Goal: Task Accomplishment & Management: Complete application form

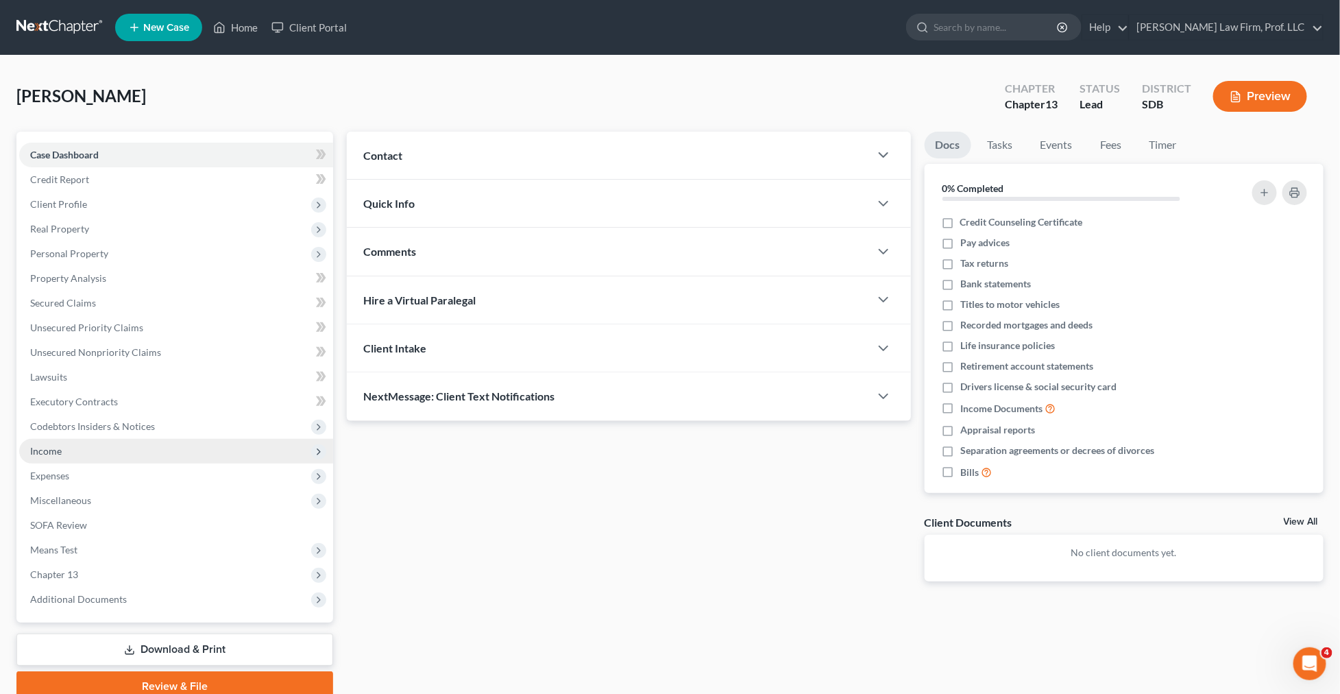
click at [95, 453] on span "Income" at bounding box center [176, 451] width 314 height 25
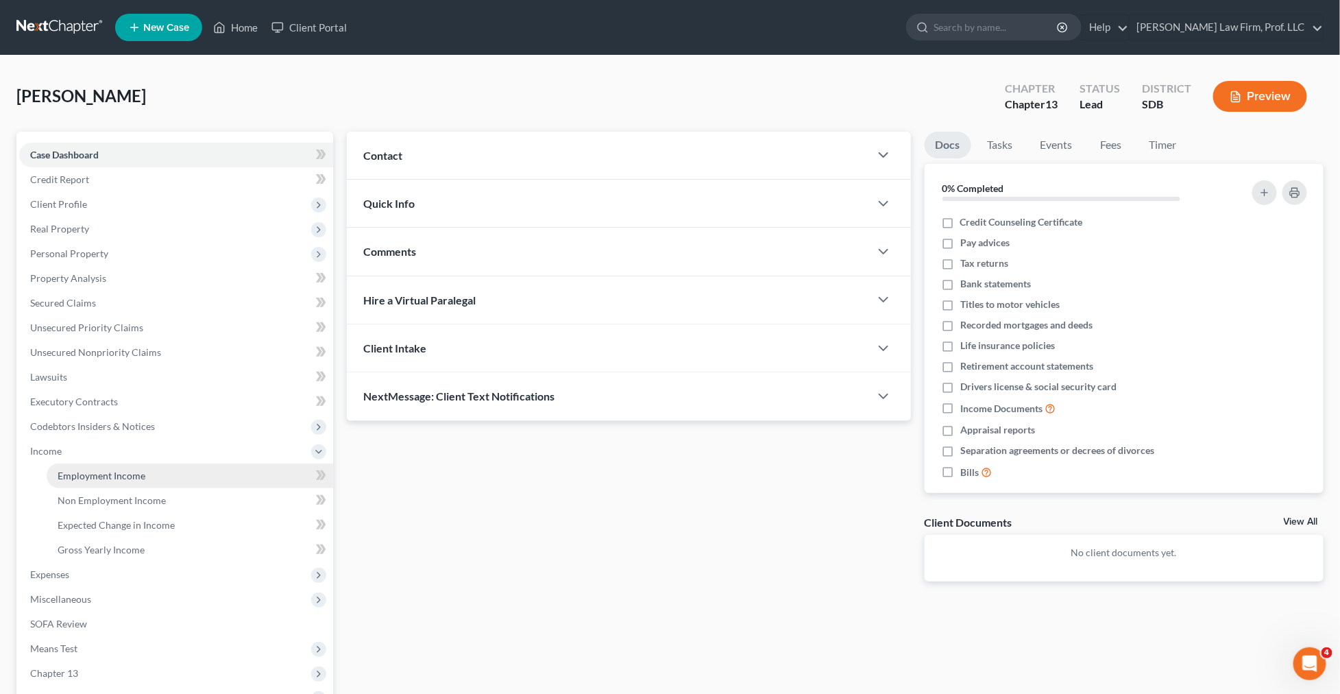
click at [95, 476] on span "Employment Income" at bounding box center [102, 476] width 88 height 12
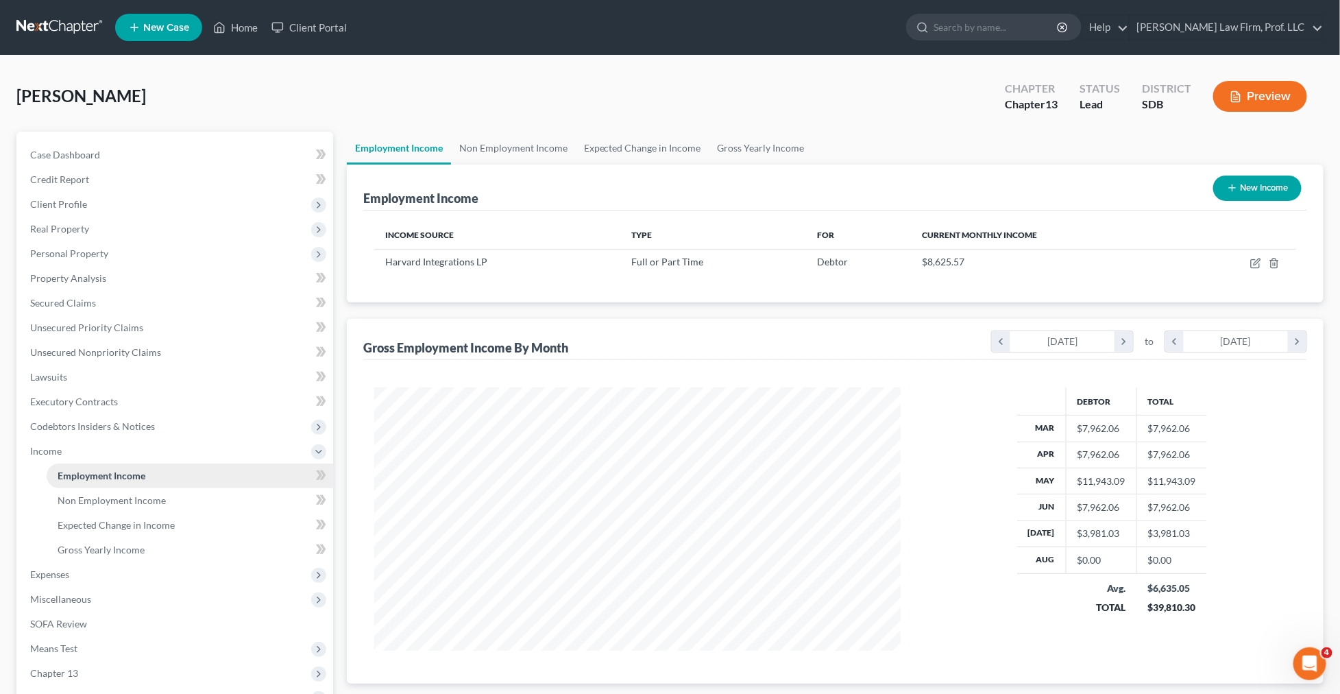
scroll to position [263, 554]
click at [1256, 262] on icon "button" at bounding box center [1257, 261] width 6 height 6
select select "0"
select select "43"
select select "2"
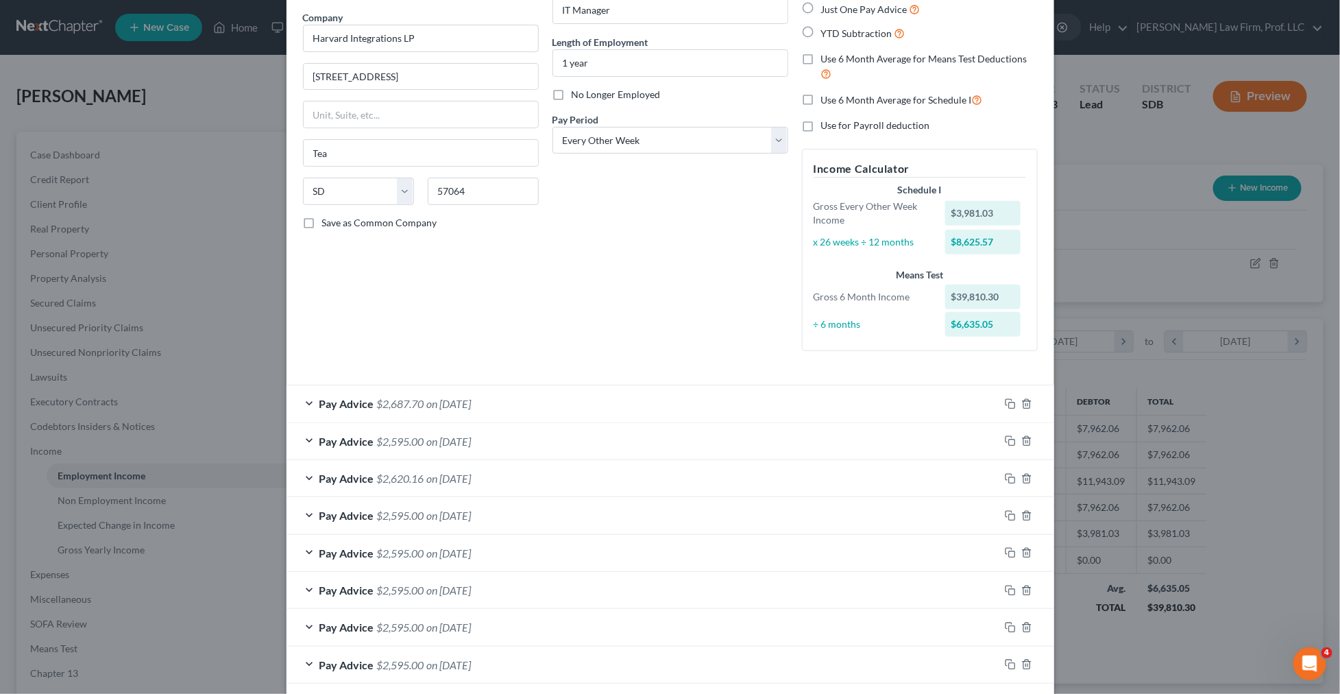
scroll to position [245, 0]
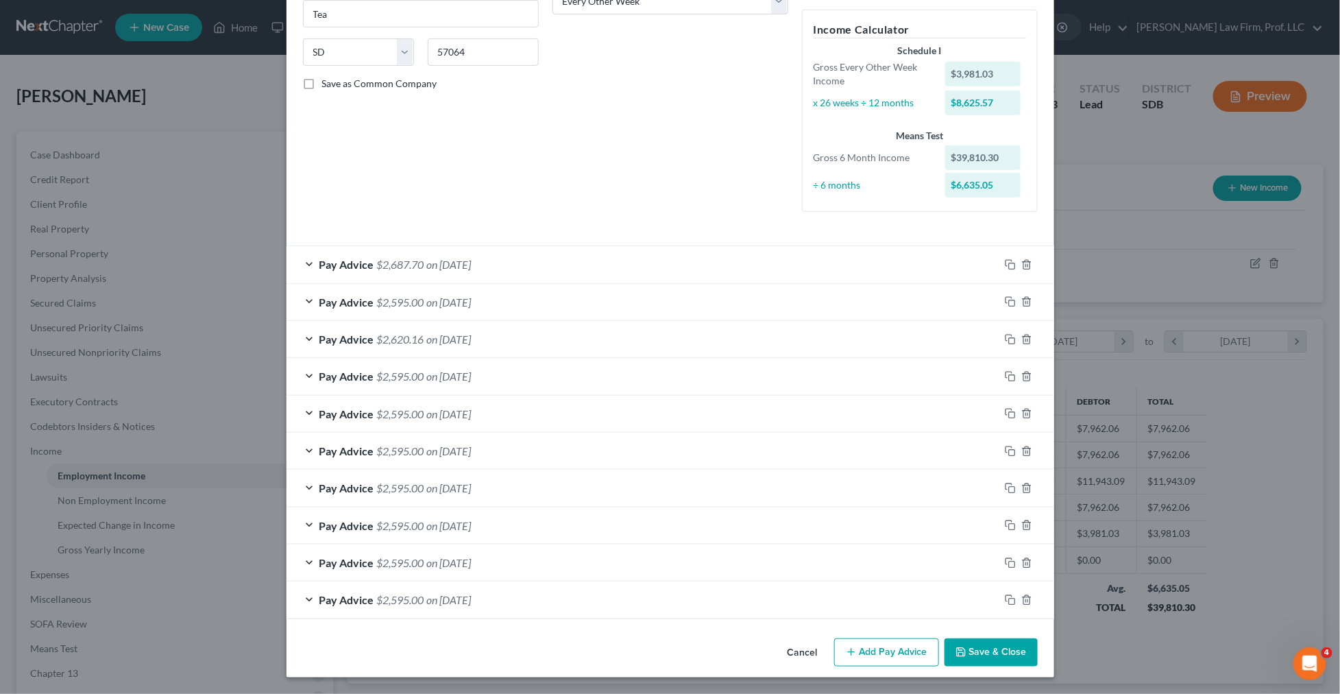
click at [600, 265] on div "Pay Advice $2,687.70 on [DATE]" at bounding box center [643, 264] width 713 height 36
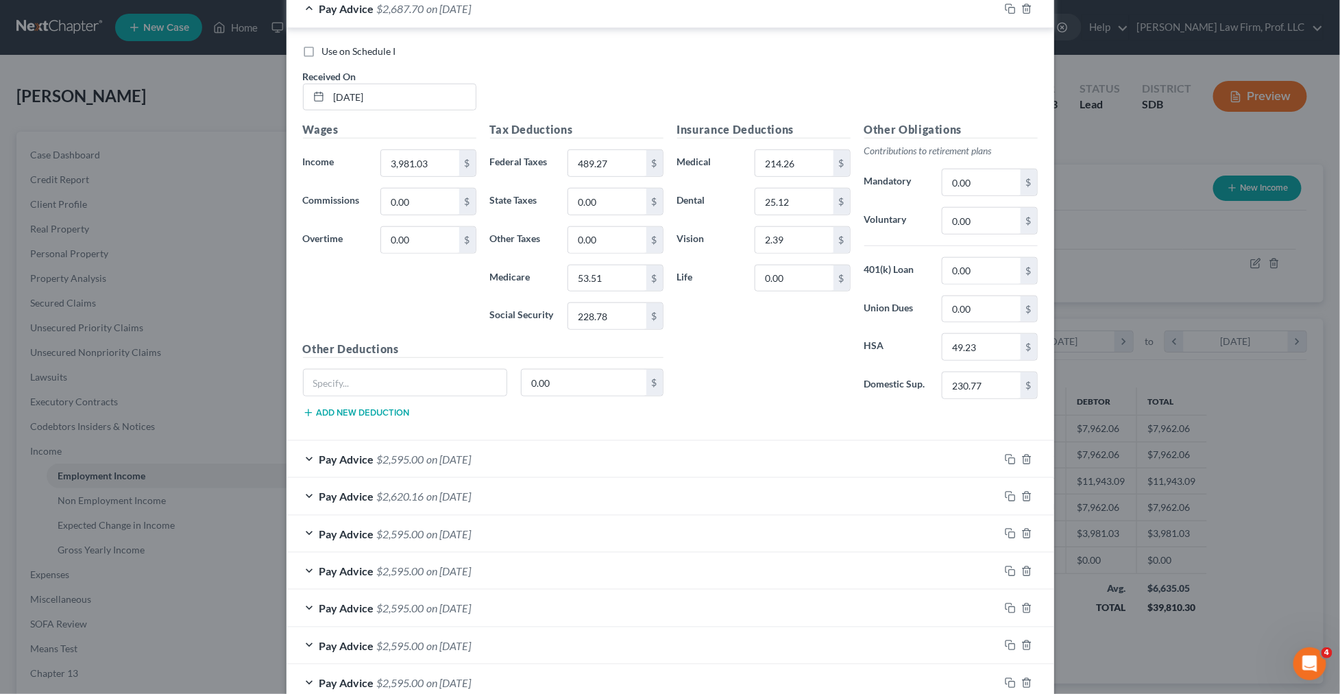
scroll to position [660, 0]
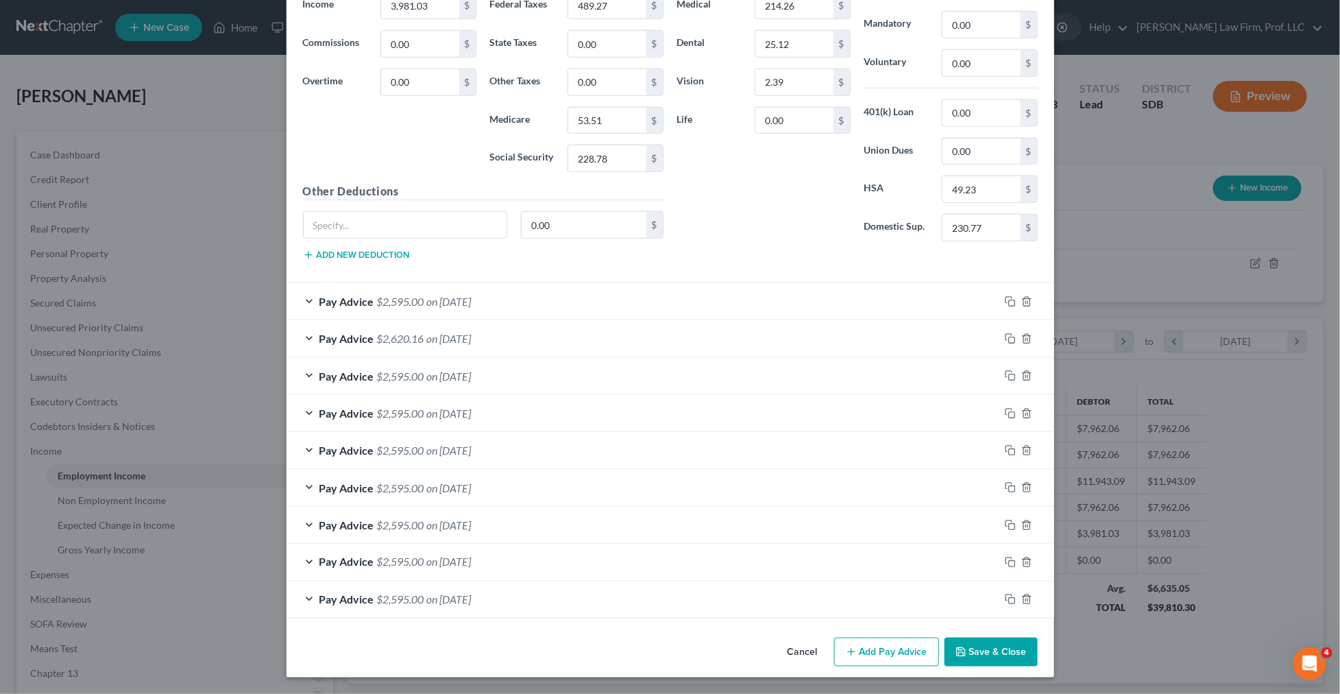
click at [533, 596] on div "Pay Advice $2,595.00 on 03/07/2025" at bounding box center [643, 599] width 713 height 36
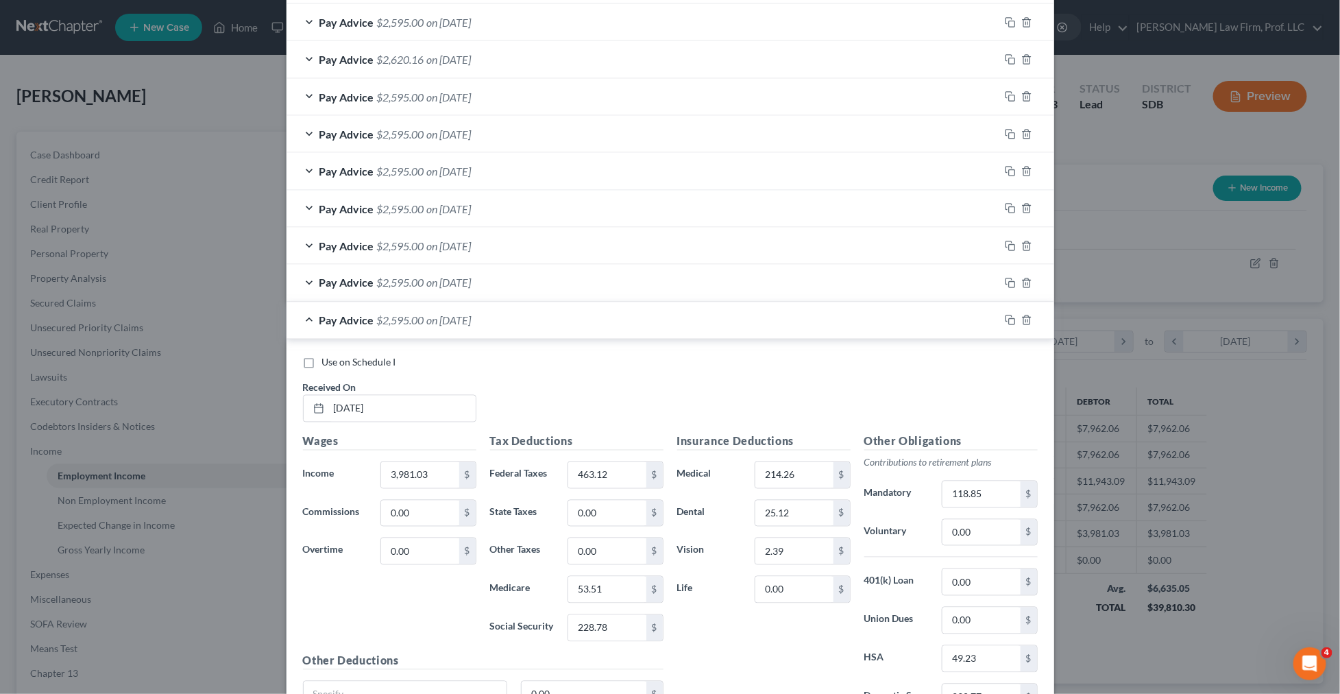
scroll to position [1073, 0]
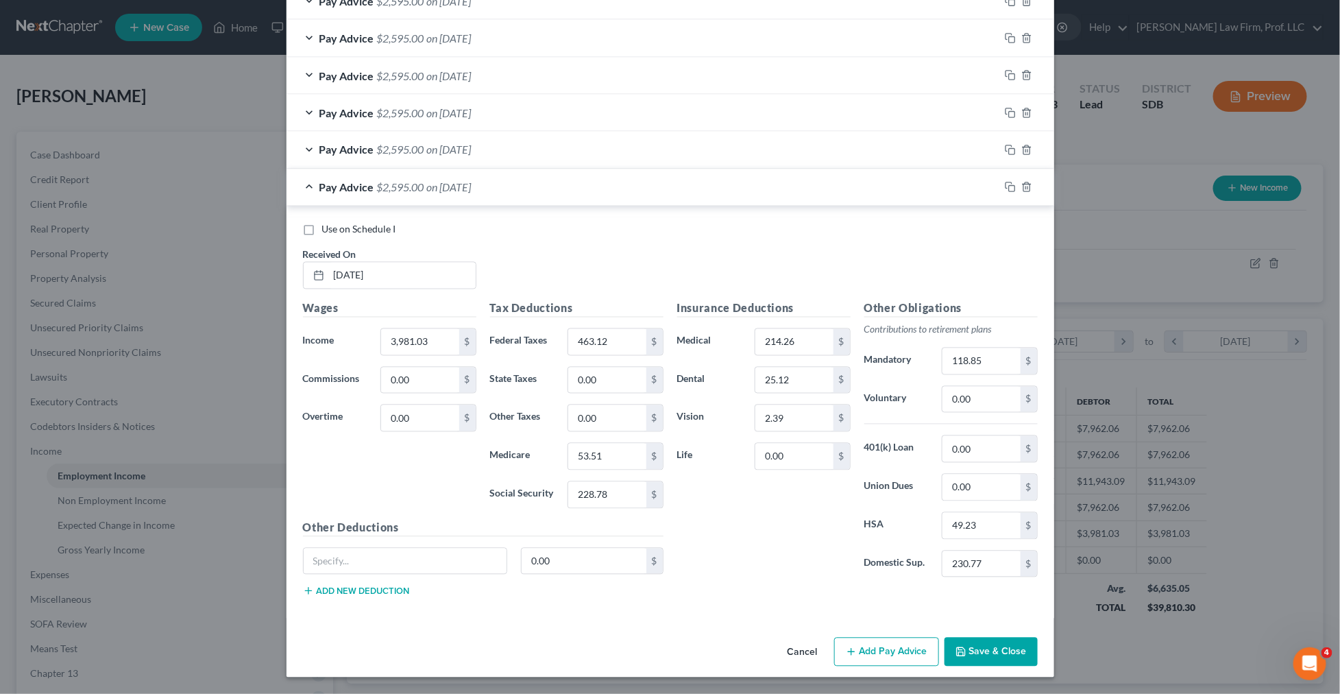
click at [395, 146] on span "$2,595.00" at bounding box center [400, 149] width 47 height 13
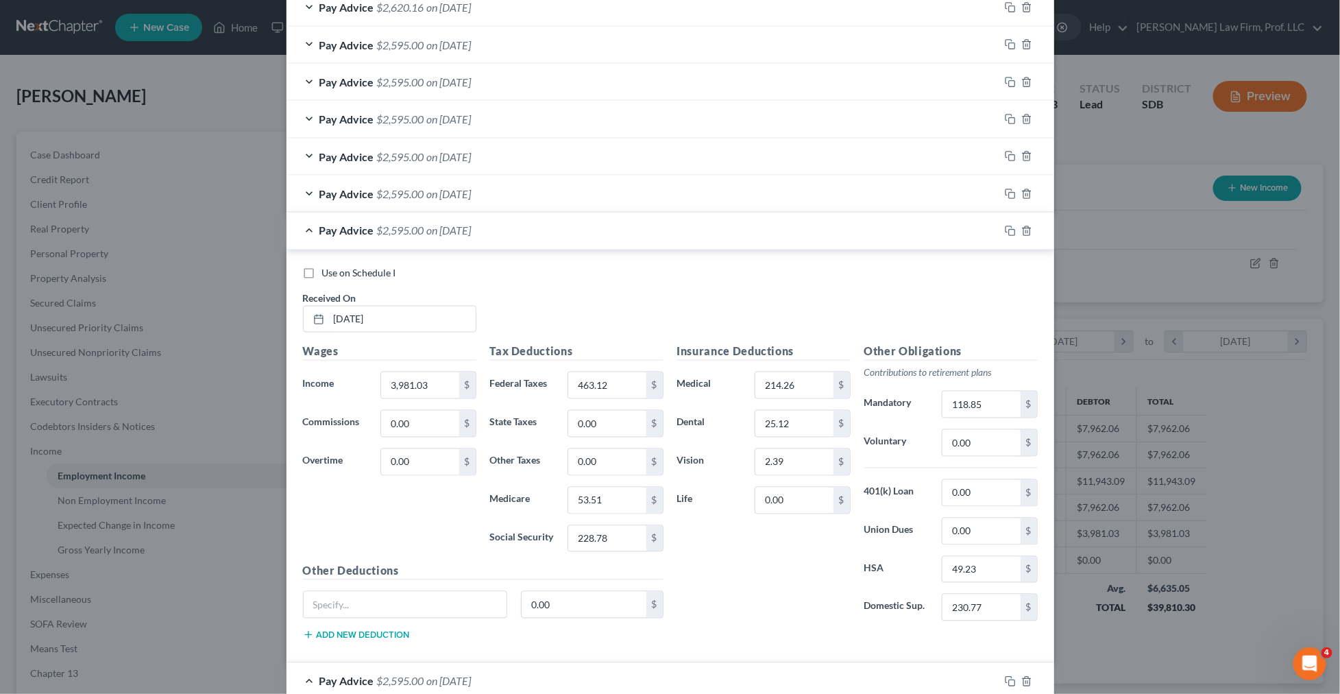
scroll to position [939, 0]
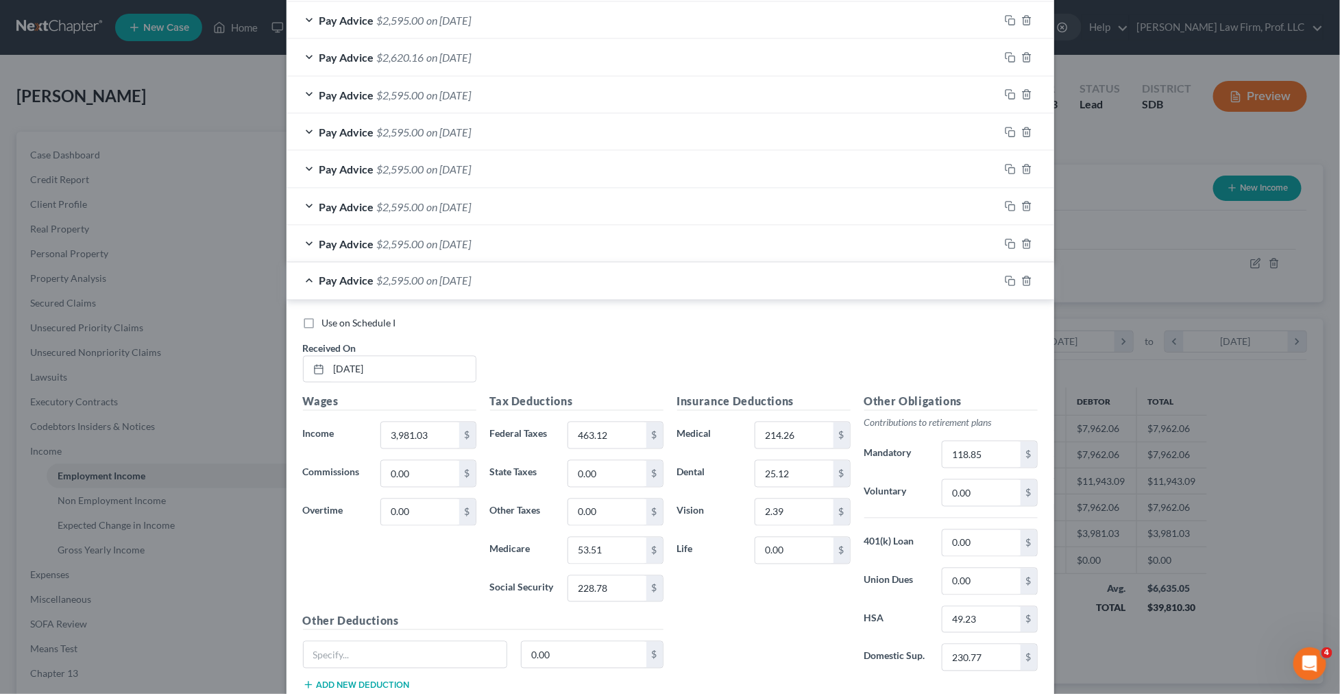
click at [373, 237] on div "Pay Advice $2,595.00 on 04/04/2025" at bounding box center [643, 244] width 713 height 36
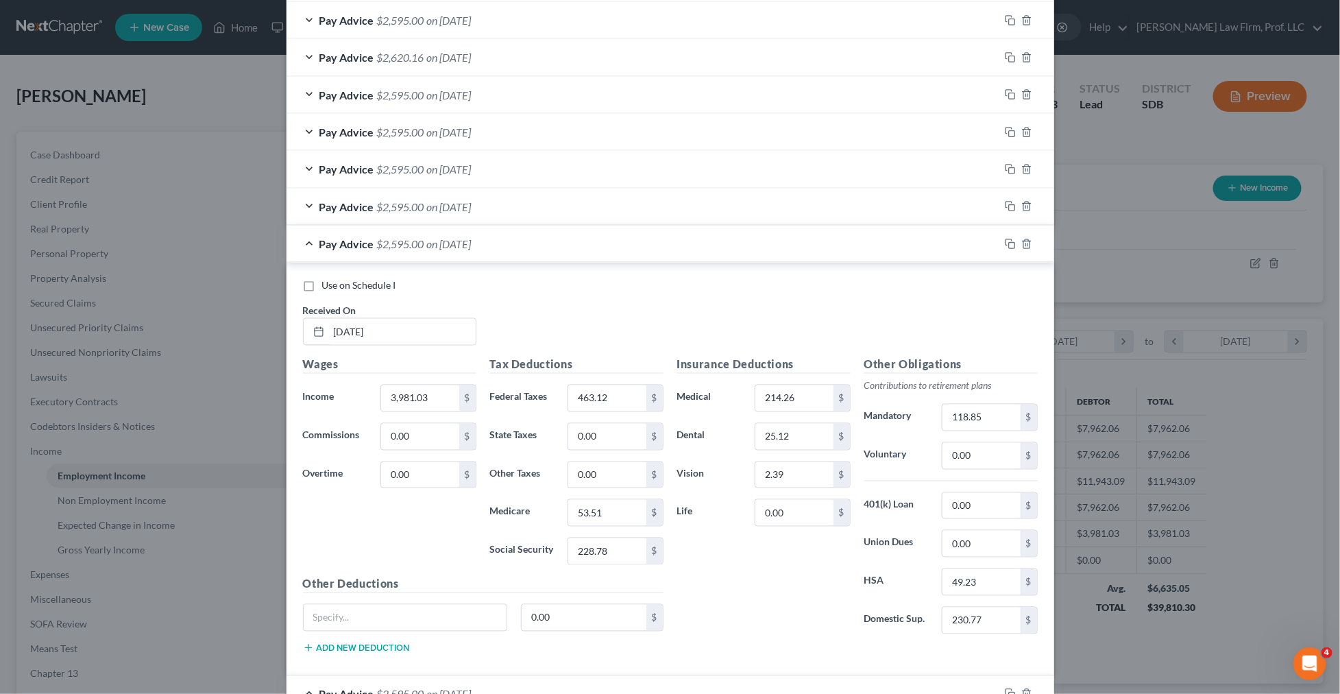
click at [371, 206] on span "Pay Advice" at bounding box center [346, 206] width 55 height 13
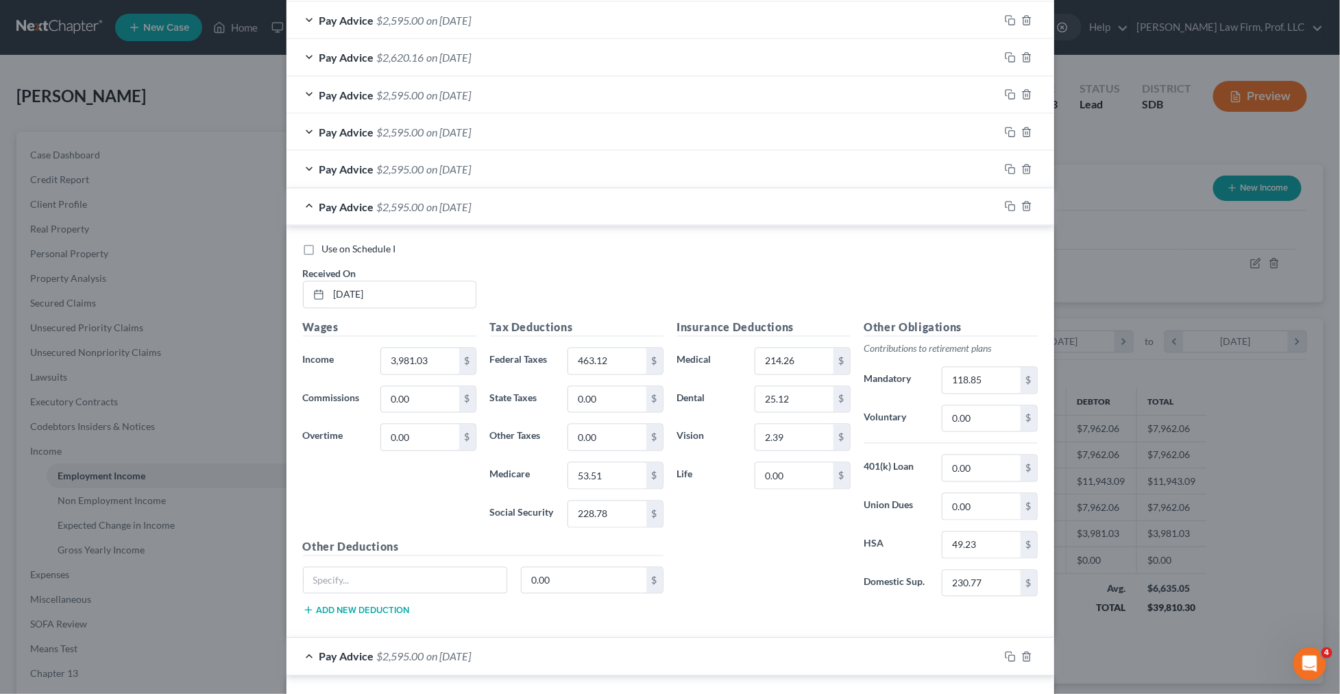
click at [371, 168] on span "Pay Advice" at bounding box center [346, 168] width 55 height 13
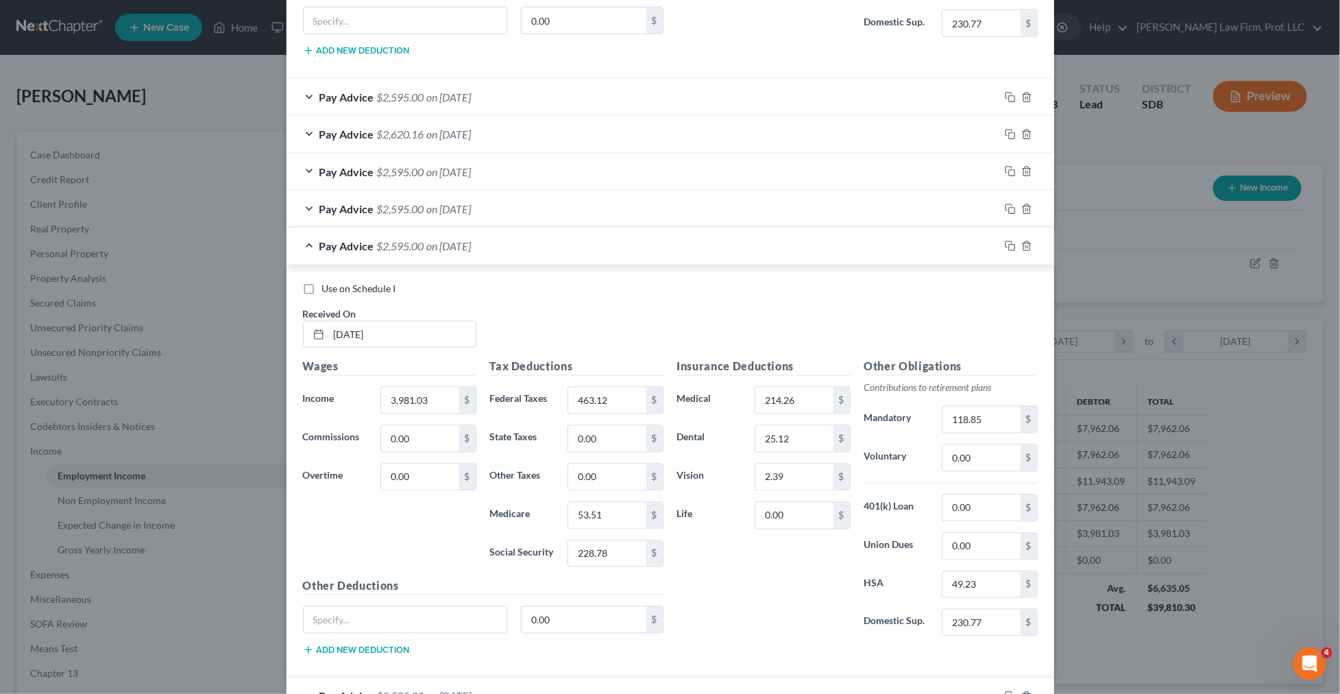
scroll to position [852, 0]
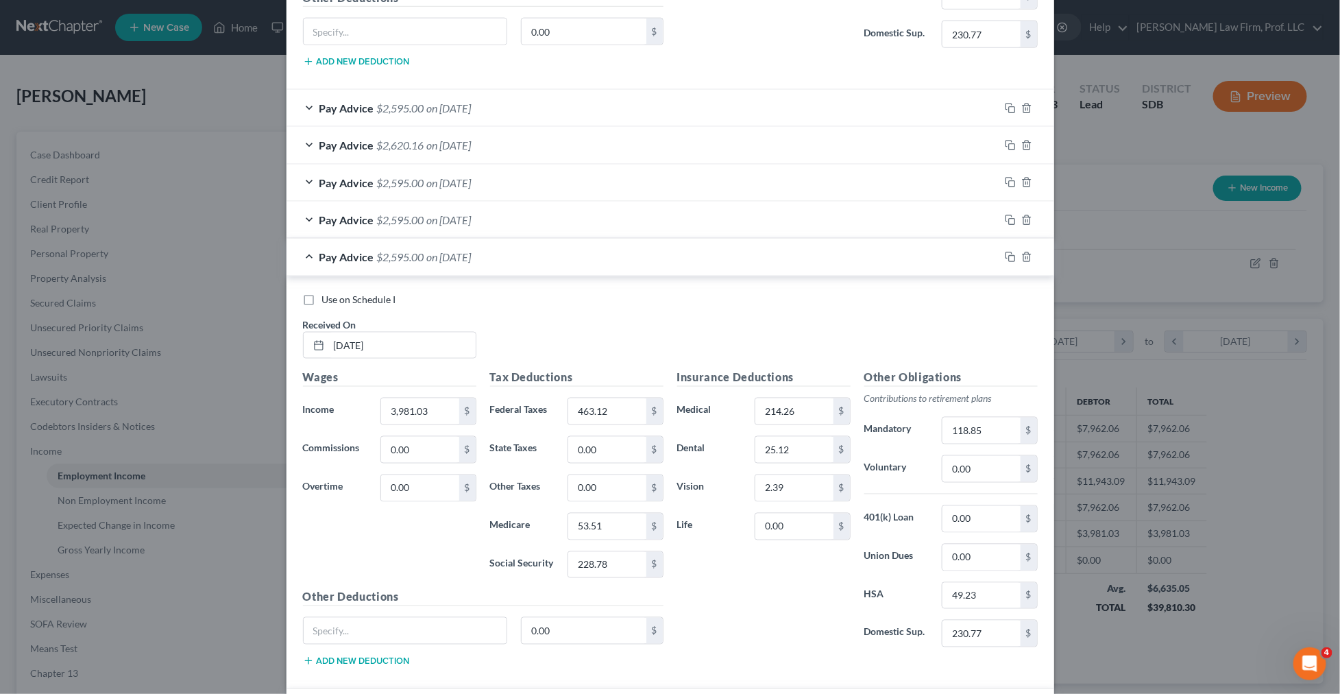
click at [353, 213] on div "Pay Advice $2,595.00 on 05/16/2025" at bounding box center [643, 220] width 713 height 36
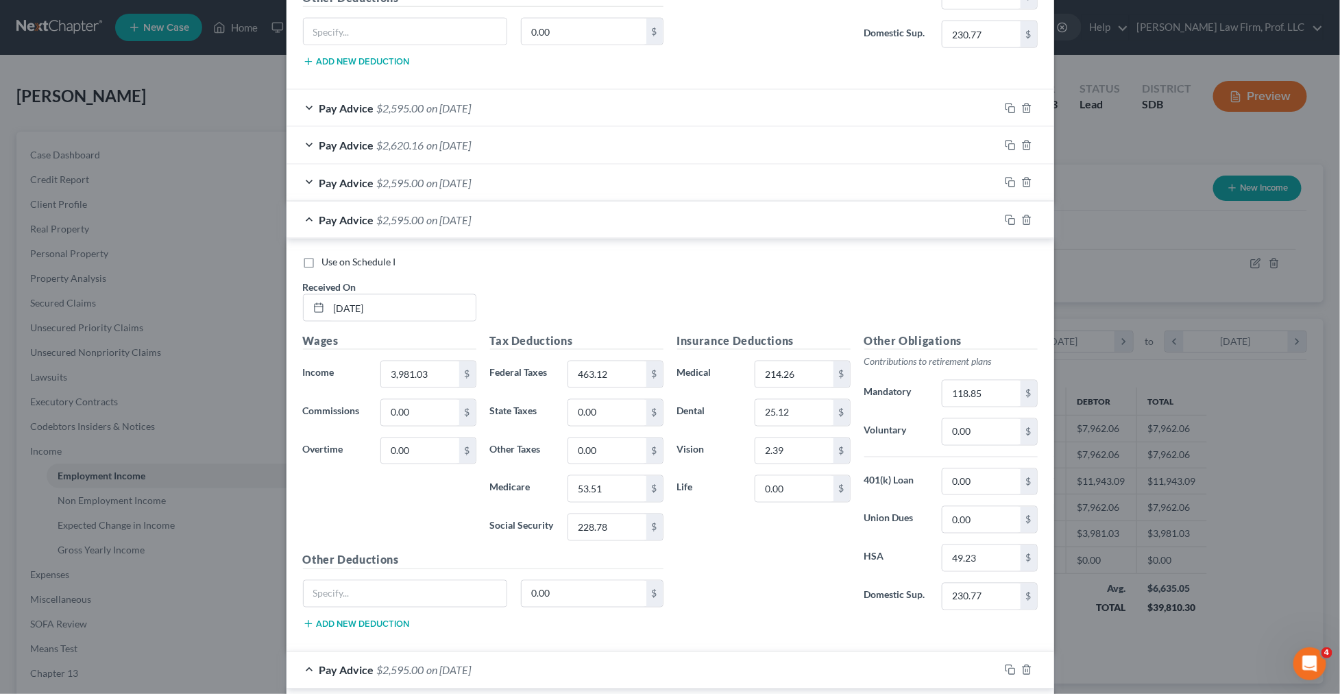
click at [377, 154] on div "Pay Advice $2,620.16 on 06/13/2025" at bounding box center [643, 145] width 713 height 36
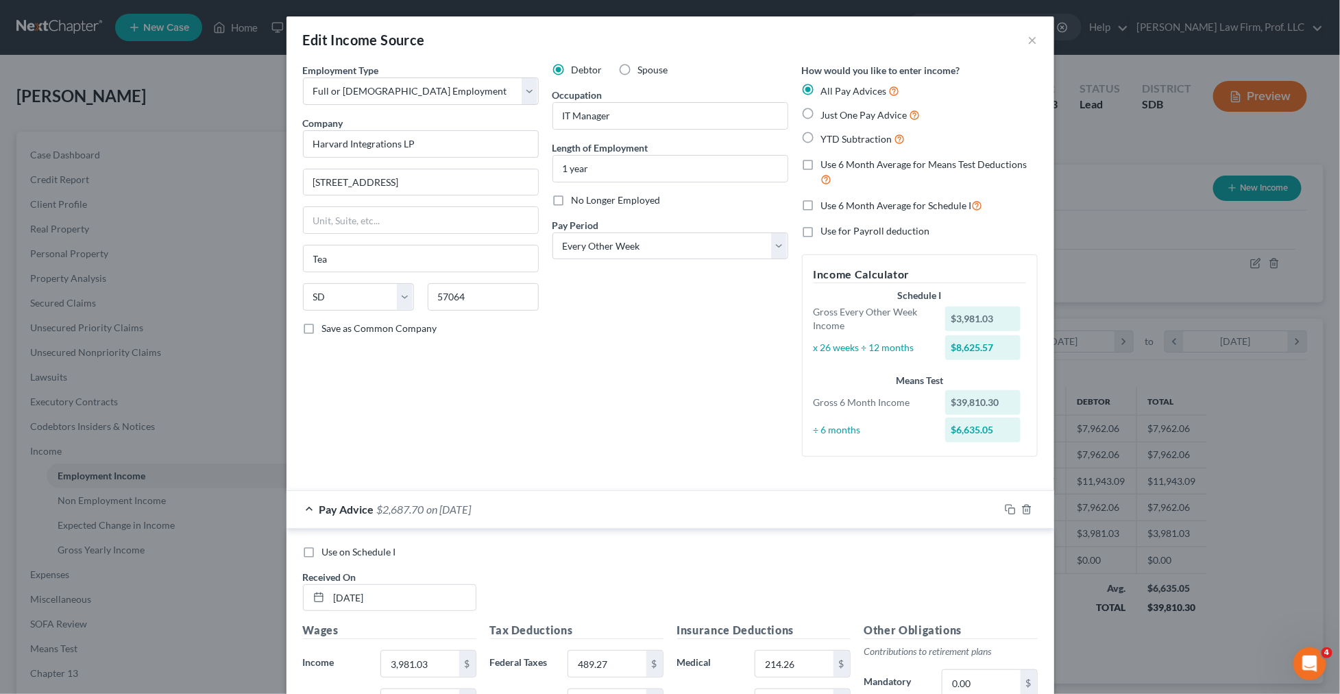
scroll to position [263, 554]
click at [158, 107] on div "Edit Income Source × Employment Type * Select Full or [DEMOGRAPHIC_DATA] Employ…" at bounding box center [670, 347] width 1340 height 694
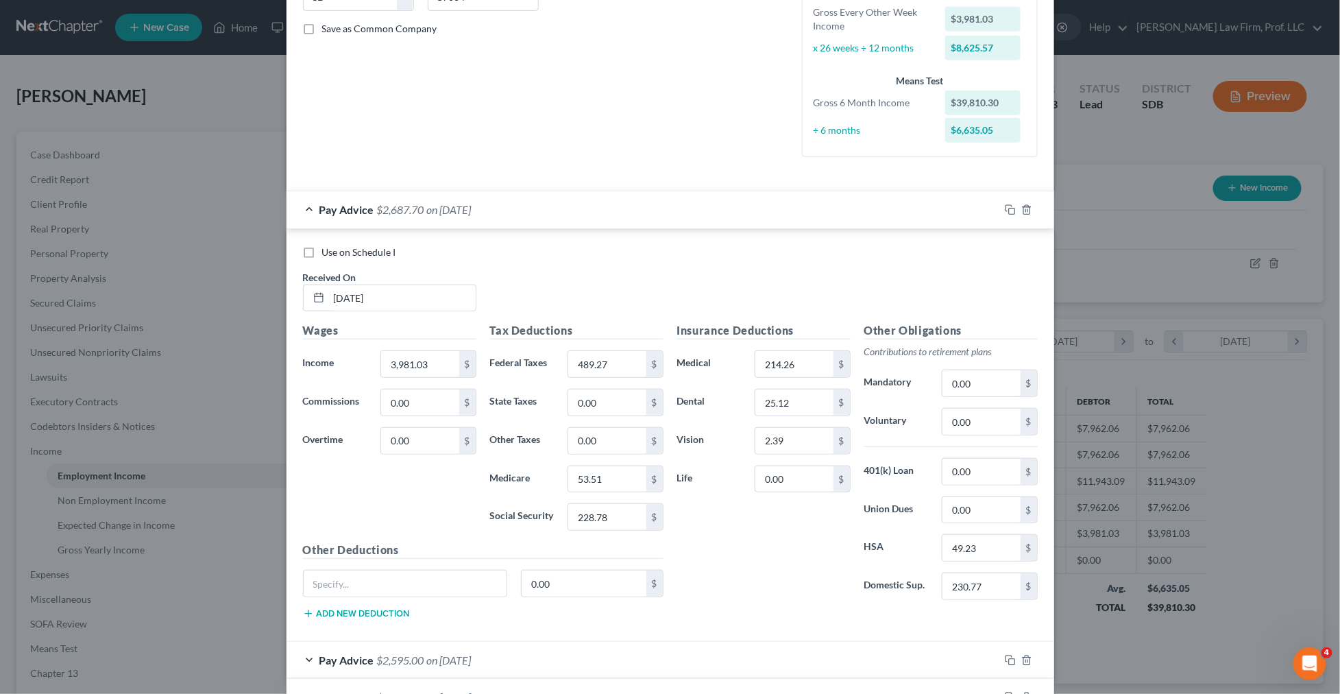
scroll to position [0, 0]
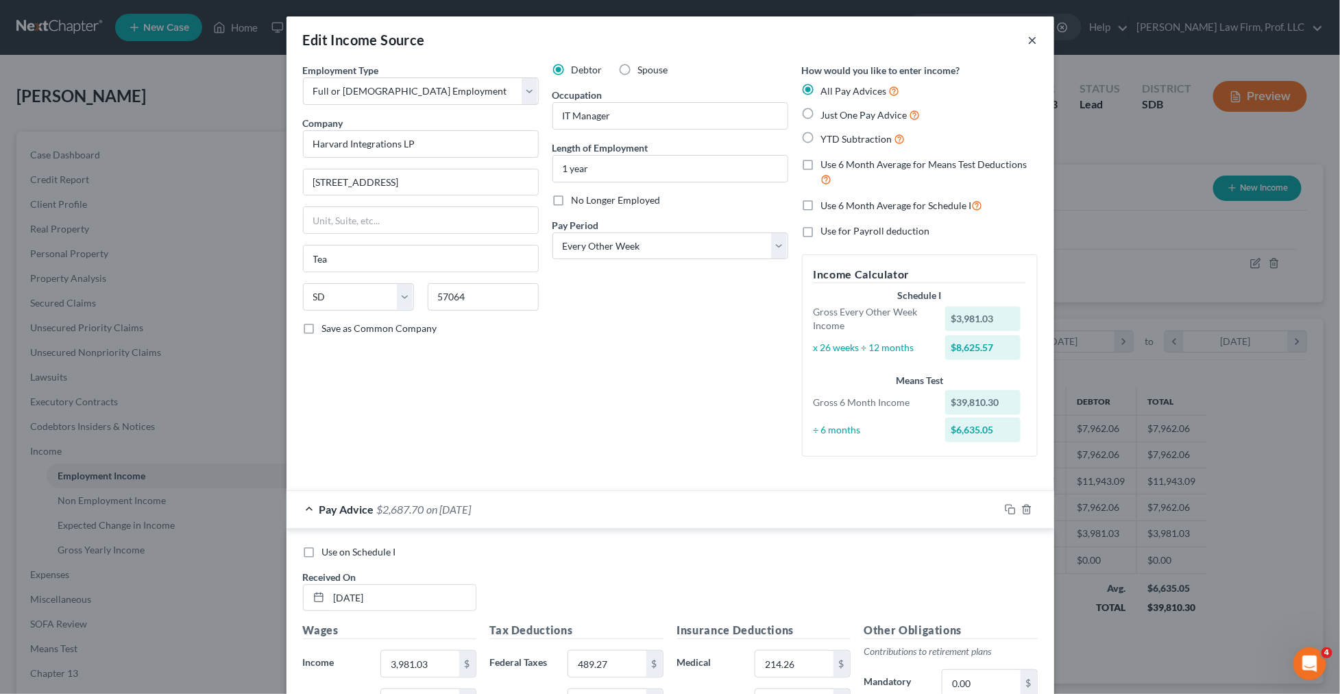
click at [1034, 40] on button "×" at bounding box center [1033, 40] width 10 height 16
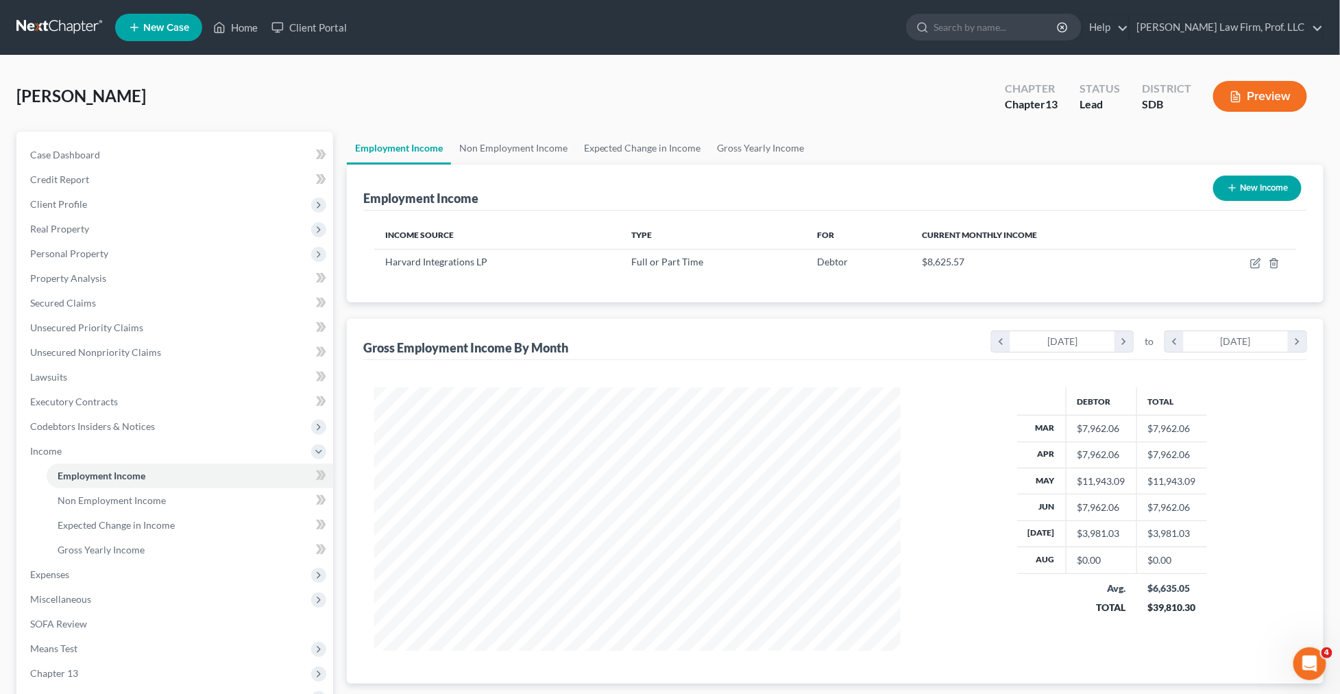
scroll to position [263, 554]
click at [1253, 265] on icon "button" at bounding box center [1256, 263] width 11 height 11
select select "0"
select select "43"
select select "2"
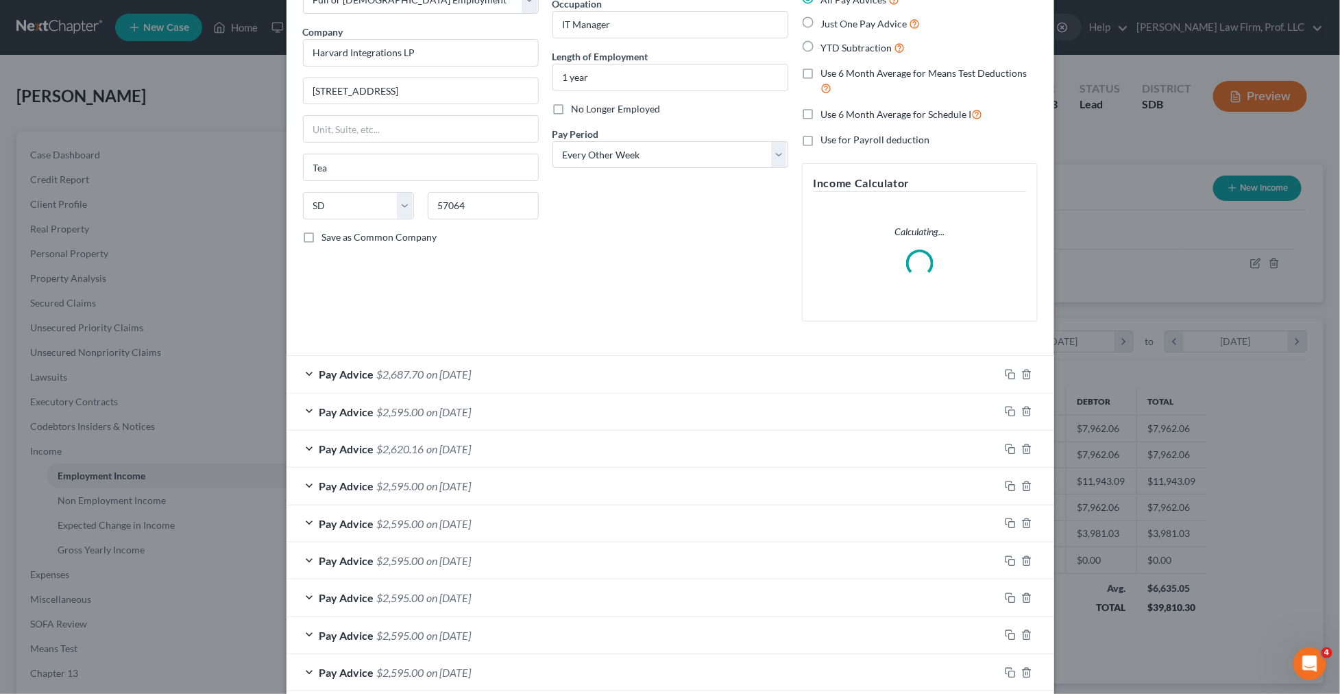
scroll to position [202, 0]
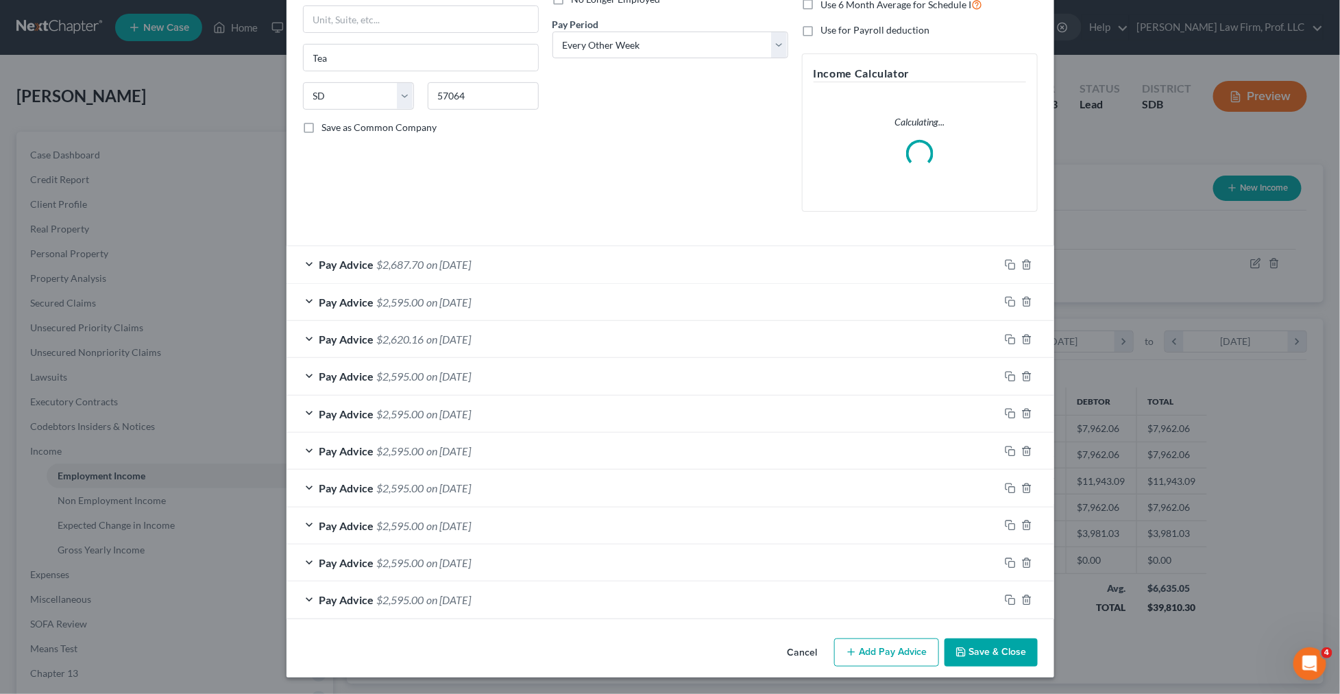
click at [612, 273] on div "Pay Advice $2,687.70 on [DATE]" at bounding box center [643, 264] width 713 height 36
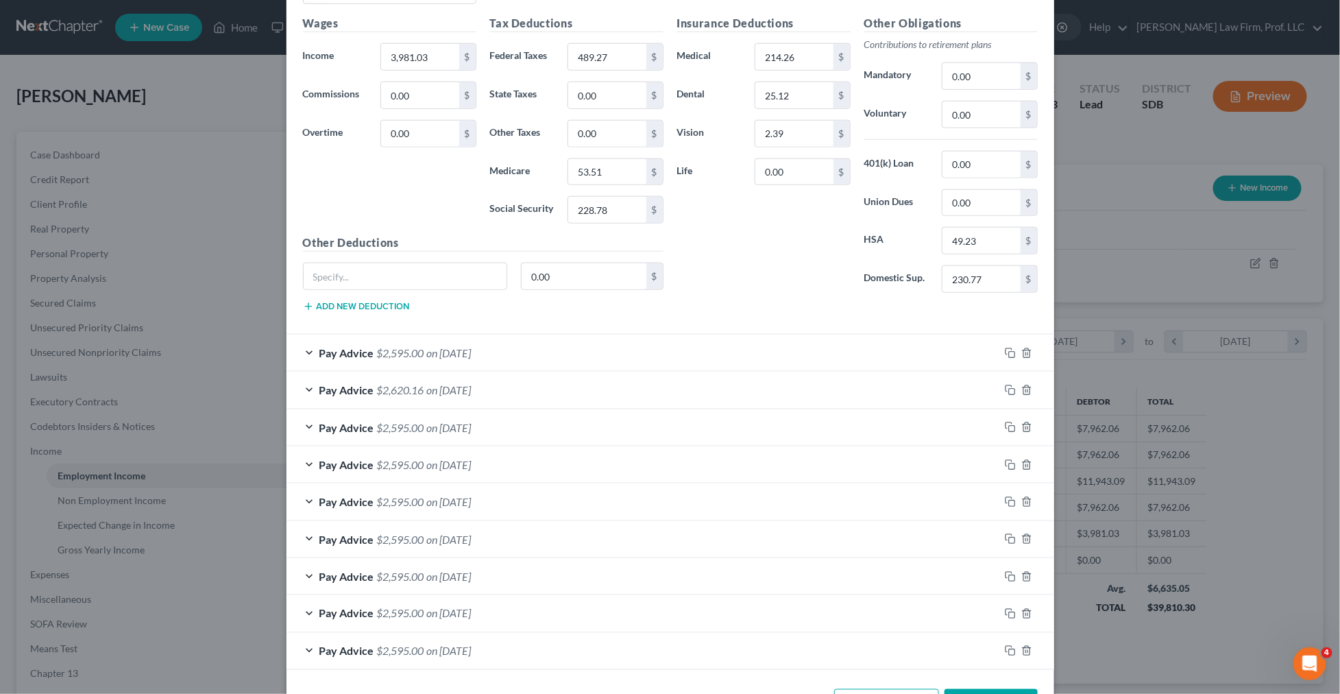
scroll to position [616, 0]
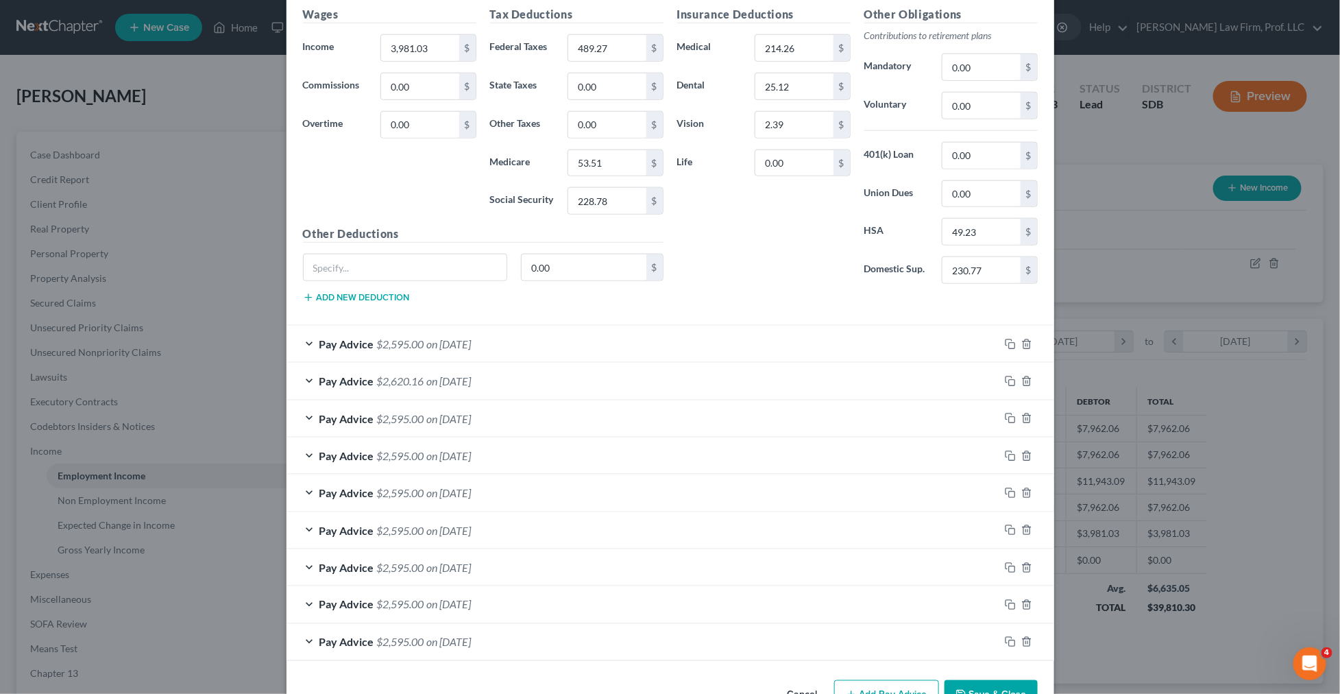
click at [343, 346] on span "Pay Advice" at bounding box center [346, 343] width 55 height 13
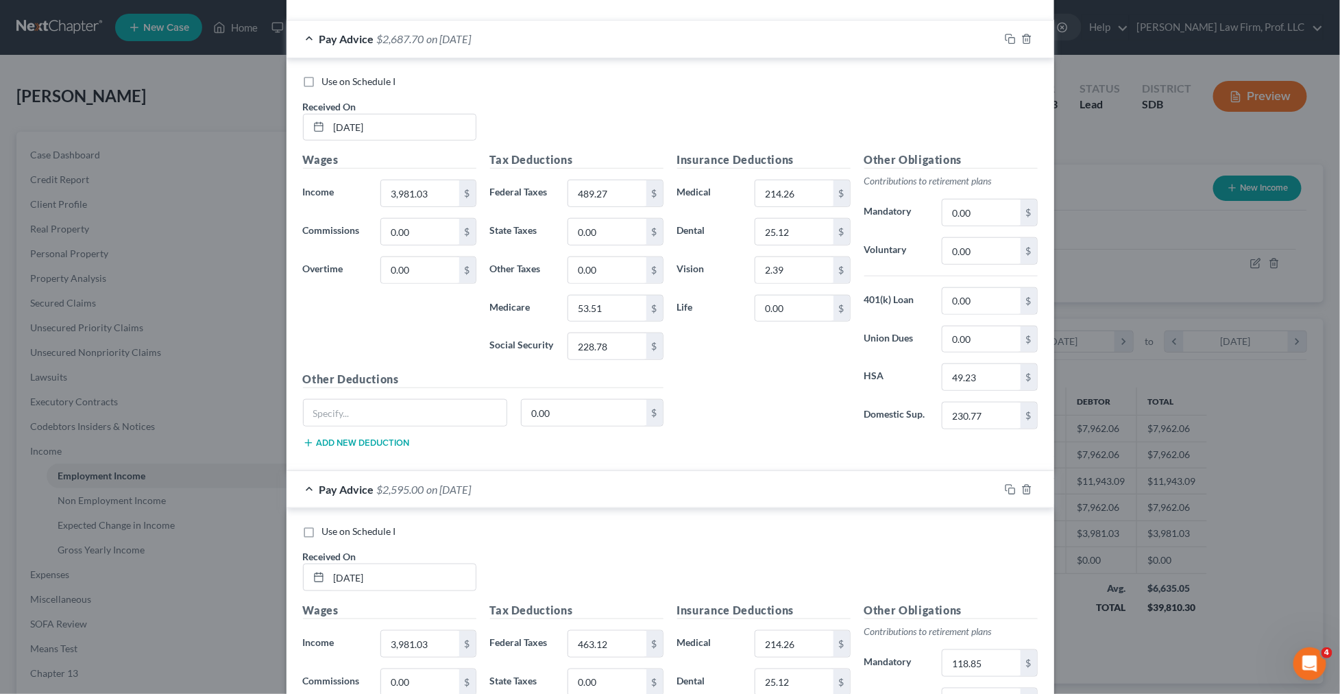
scroll to position [414, 0]
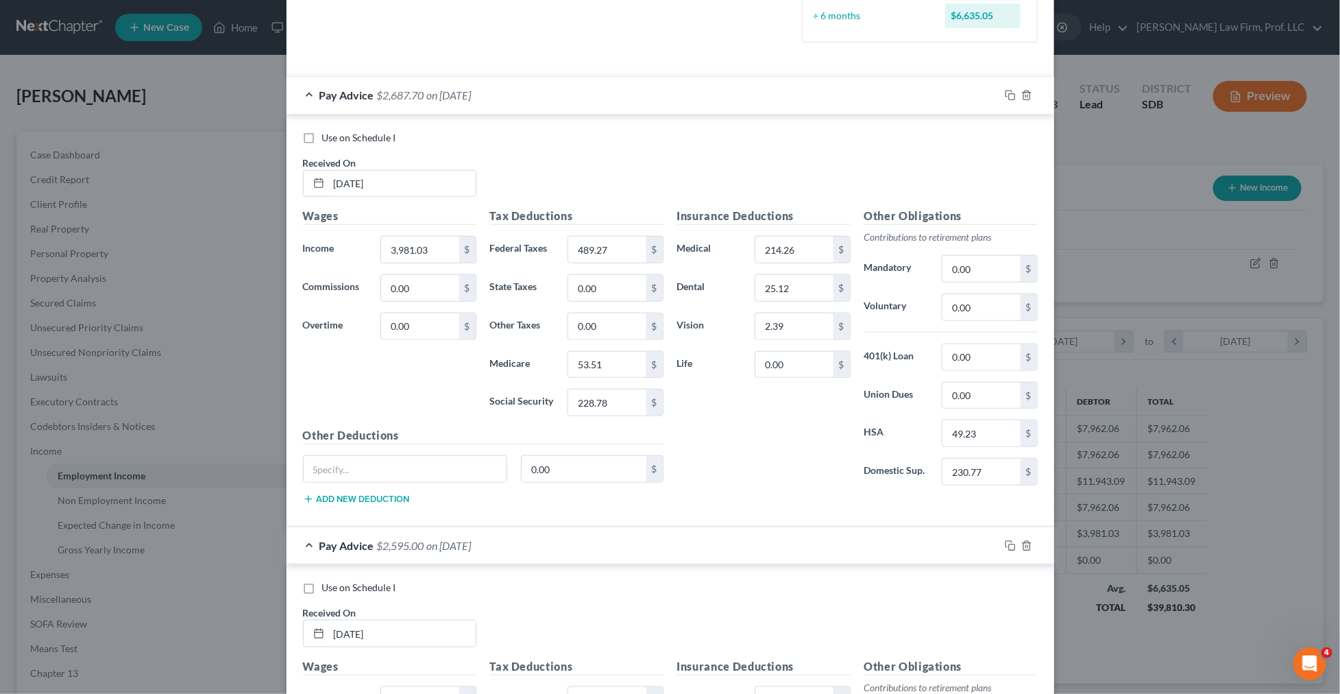
click at [309, 98] on div "Pay Advice $2,687.70 on [DATE]" at bounding box center [643, 95] width 713 height 36
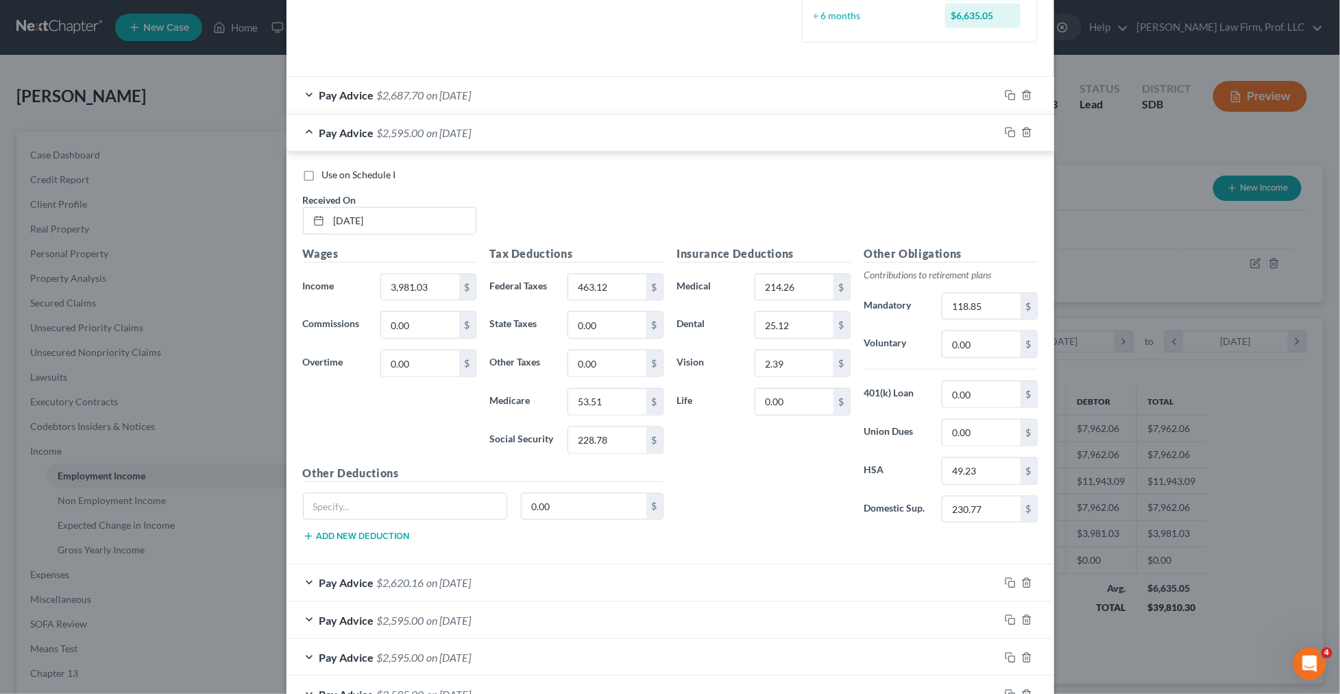
click at [313, 138] on div "Pay Advice $2,595.00 on [DATE]" at bounding box center [643, 132] width 713 height 36
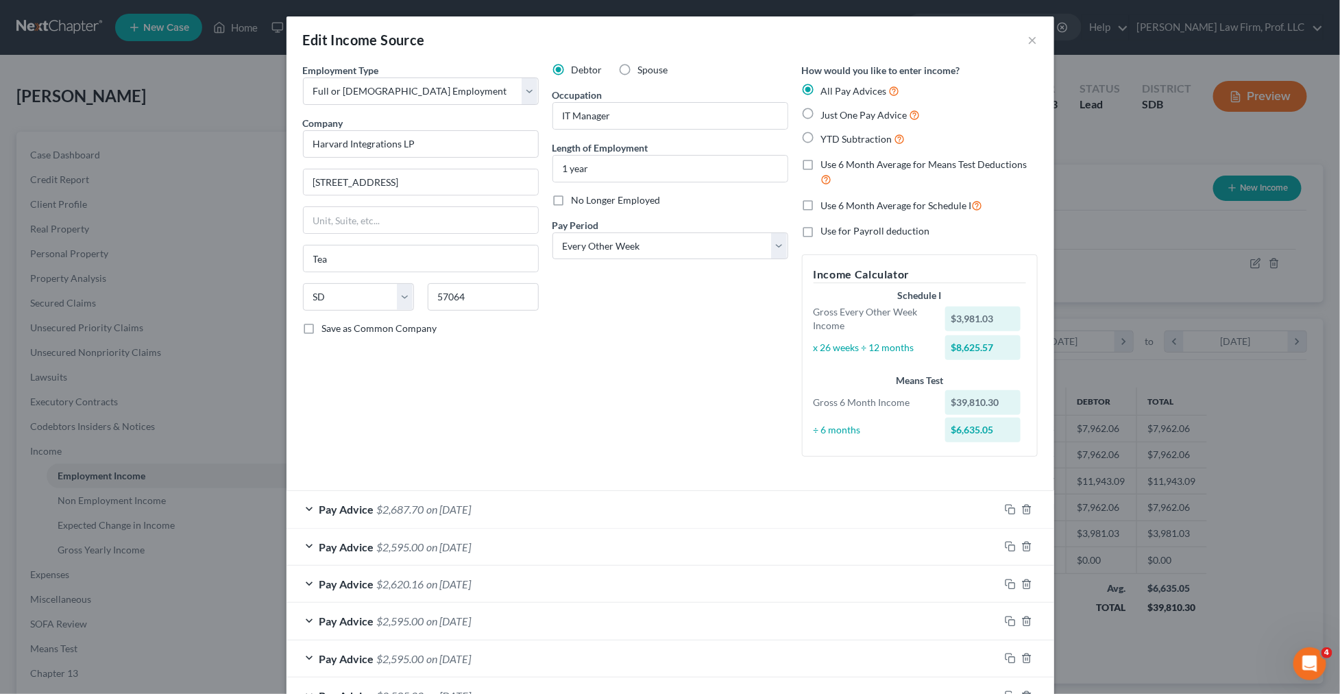
scroll to position [245, 0]
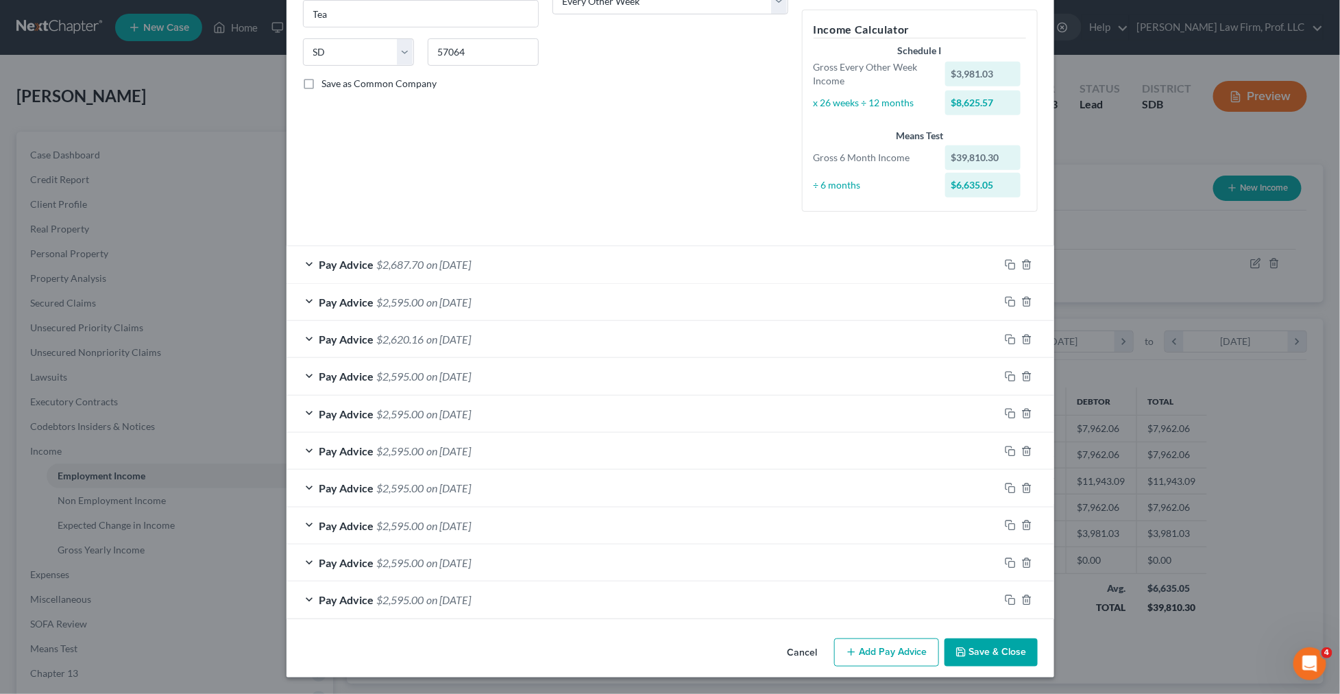
click at [304, 261] on div "Pay Advice $2,687.70 on [DATE]" at bounding box center [643, 264] width 713 height 36
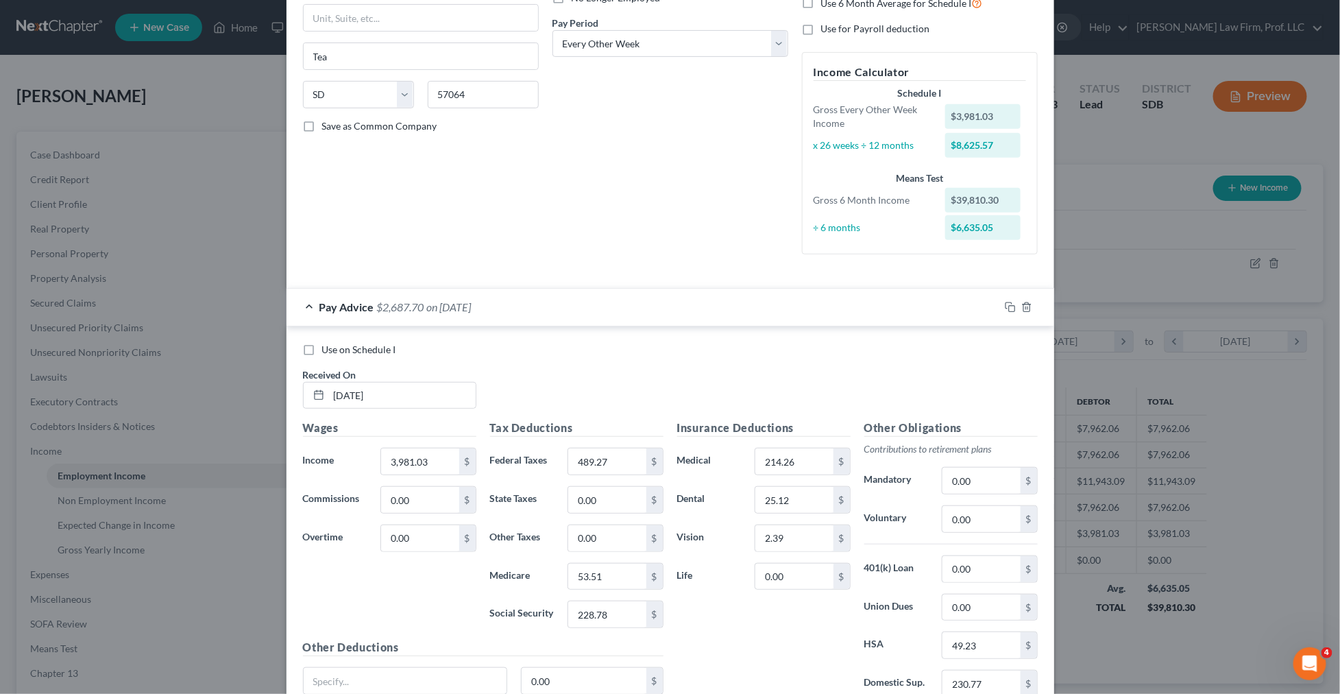
scroll to position [154, 0]
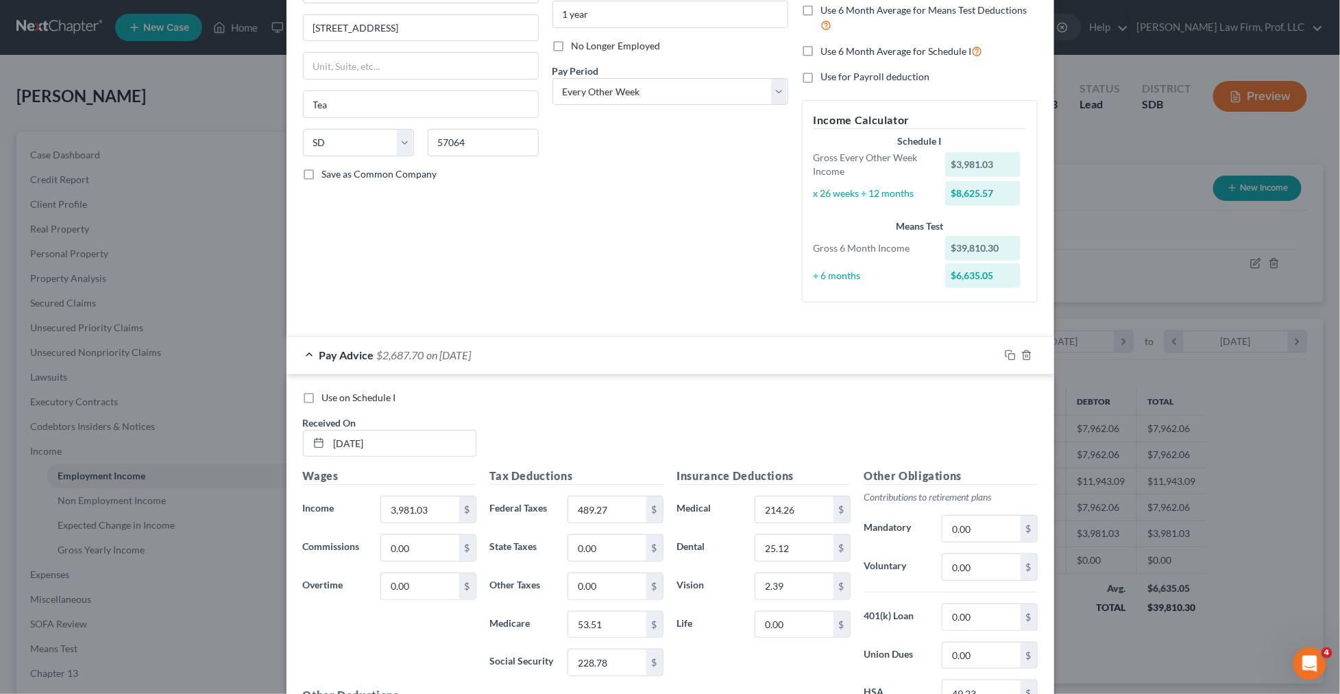
click at [152, 230] on div "Edit Income Source × Employment Type * Select Full or [DEMOGRAPHIC_DATA] Employ…" at bounding box center [670, 347] width 1340 height 694
click at [152, 214] on div "Edit Income Source × Employment Type * Select Full or [DEMOGRAPHIC_DATA] Employ…" at bounding box center [670, 347] width 1340 height 694
click at [85, 182] on div "Edit Income Source × Employment Type * Select Full or [DEMOGRAPHIC_DATA] Employ…" at bounding box center [670, 347] width 1340 height 694
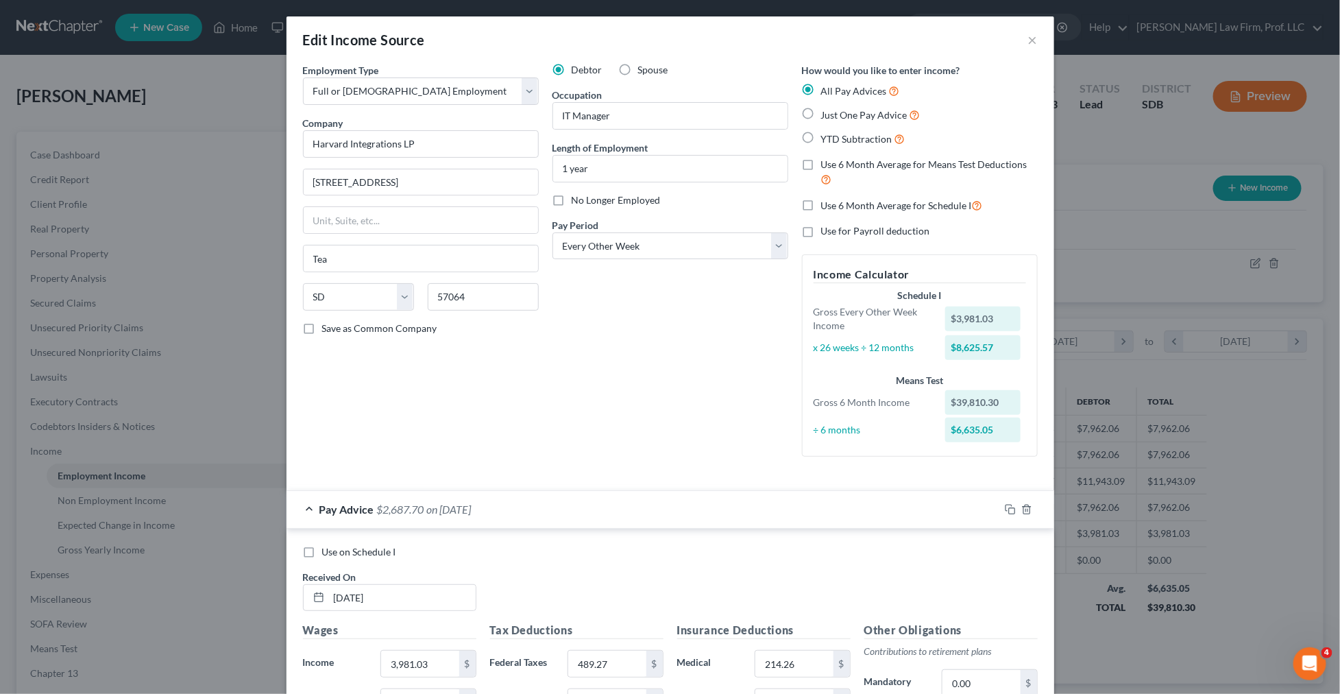
click at [1037, 35] on div "Edit Income Source ×" at bounding box center [671, 39] width 768 height 47
click at [1035, 36] on button "×" at bounding box center [1033, 40] width 10 height 16
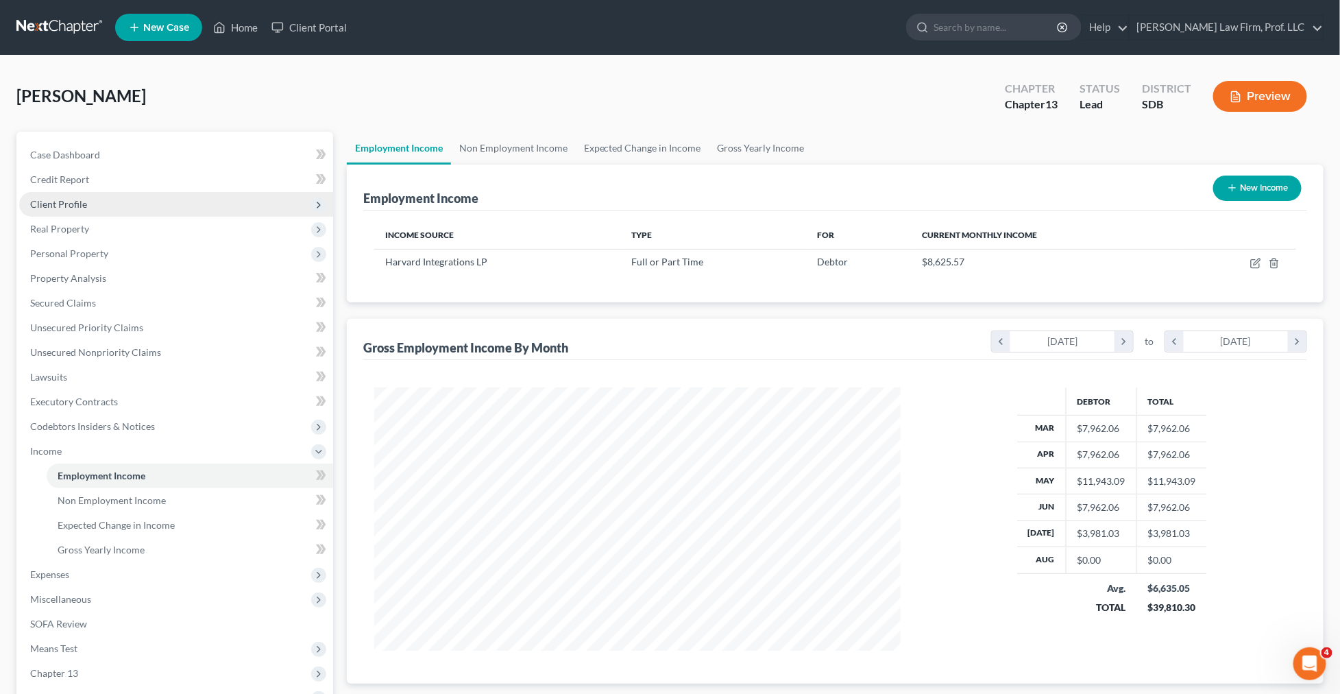
click at [76, 206] on span "Client Profile" at bounding box center [58, 204] width 57 height 12
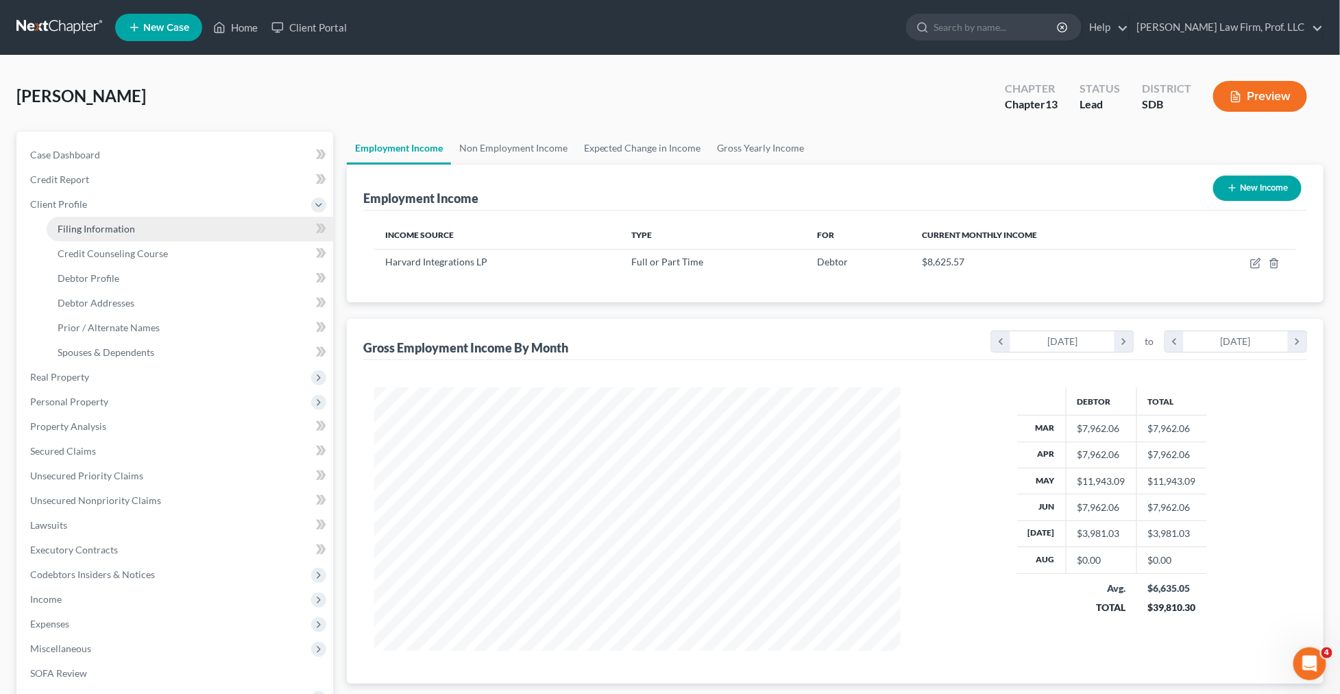
click at [86, 228] on span "Filing Information" at bounding box center [96, 229] width 77 height 12
select select "1"
select select "0"
select select "3"
select select "43"
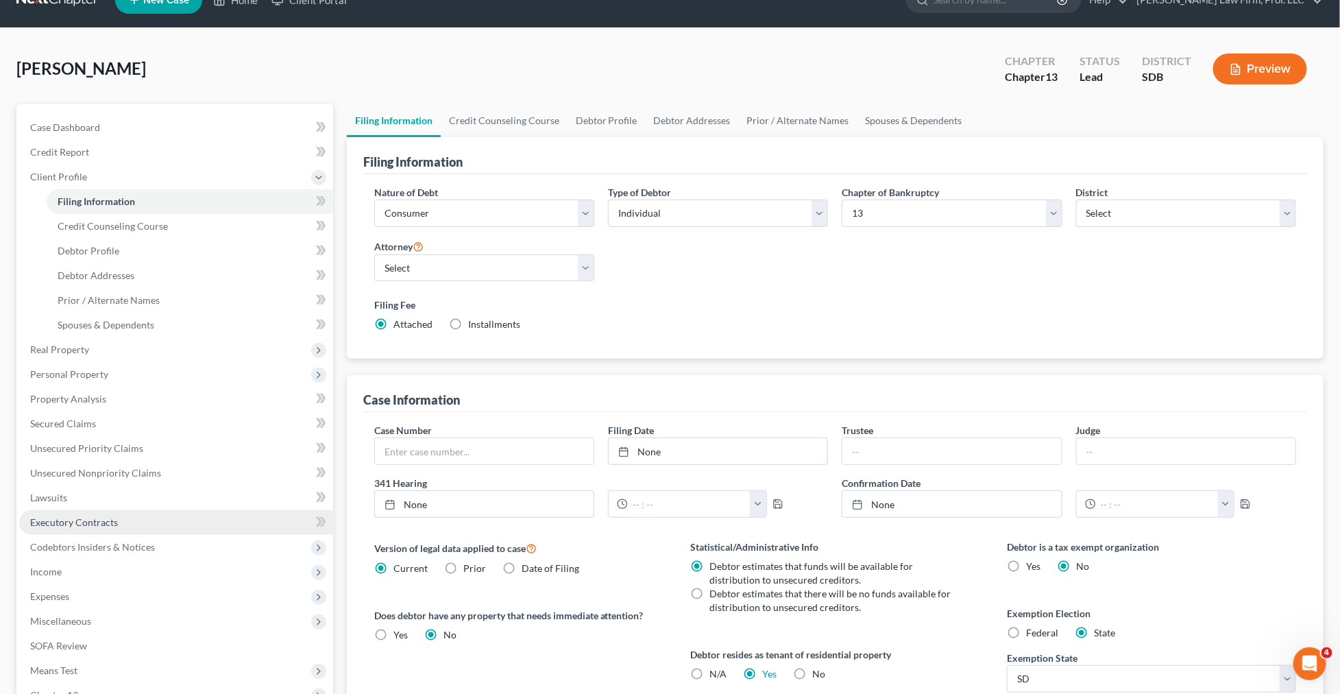
scroll to position [19, 0]
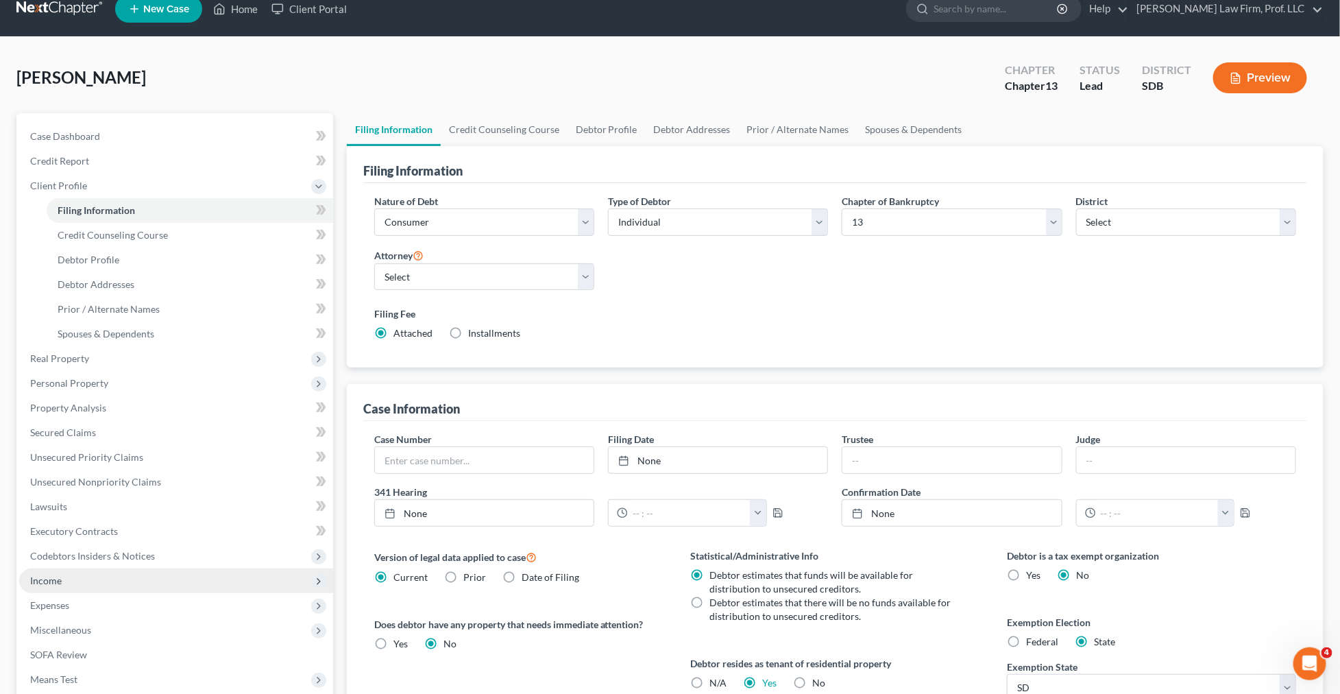
click at [91, 581] on span "Income" at bounding box center [176, 580] width 314 height 25
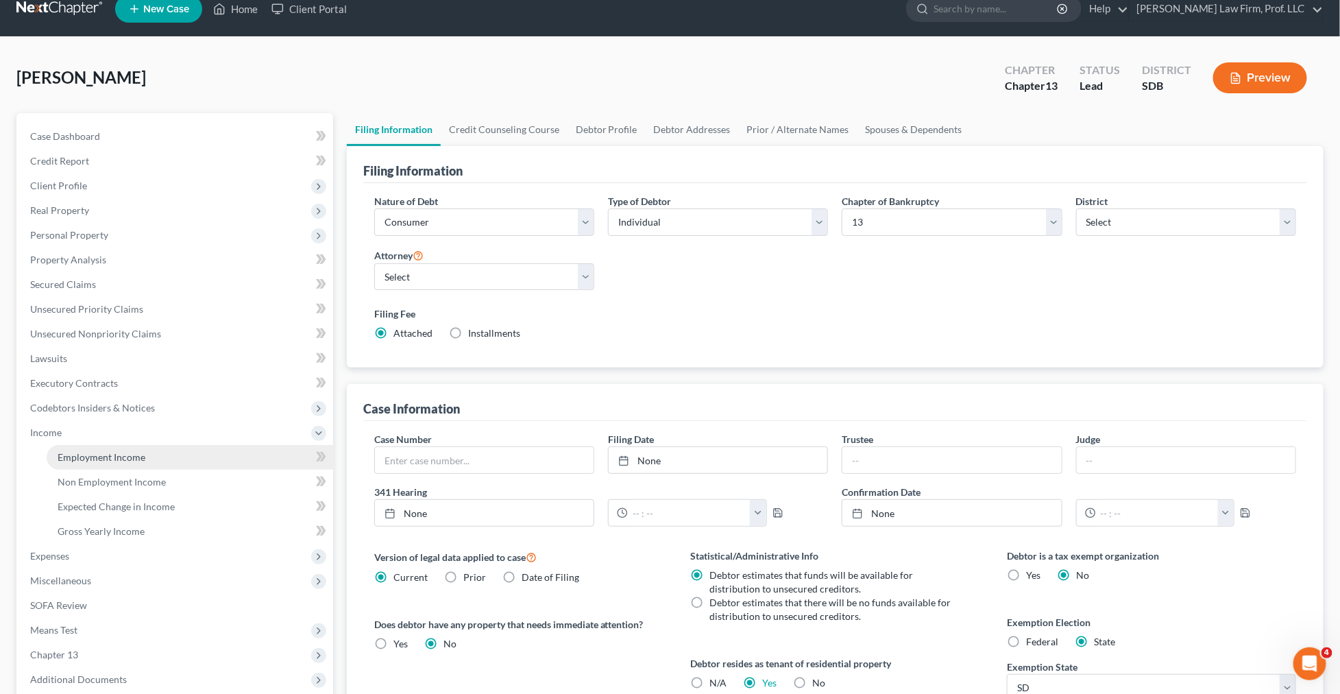
click at [121, 451] on span "Employment Income" at bounding box center [102, 457] width 88 height 12
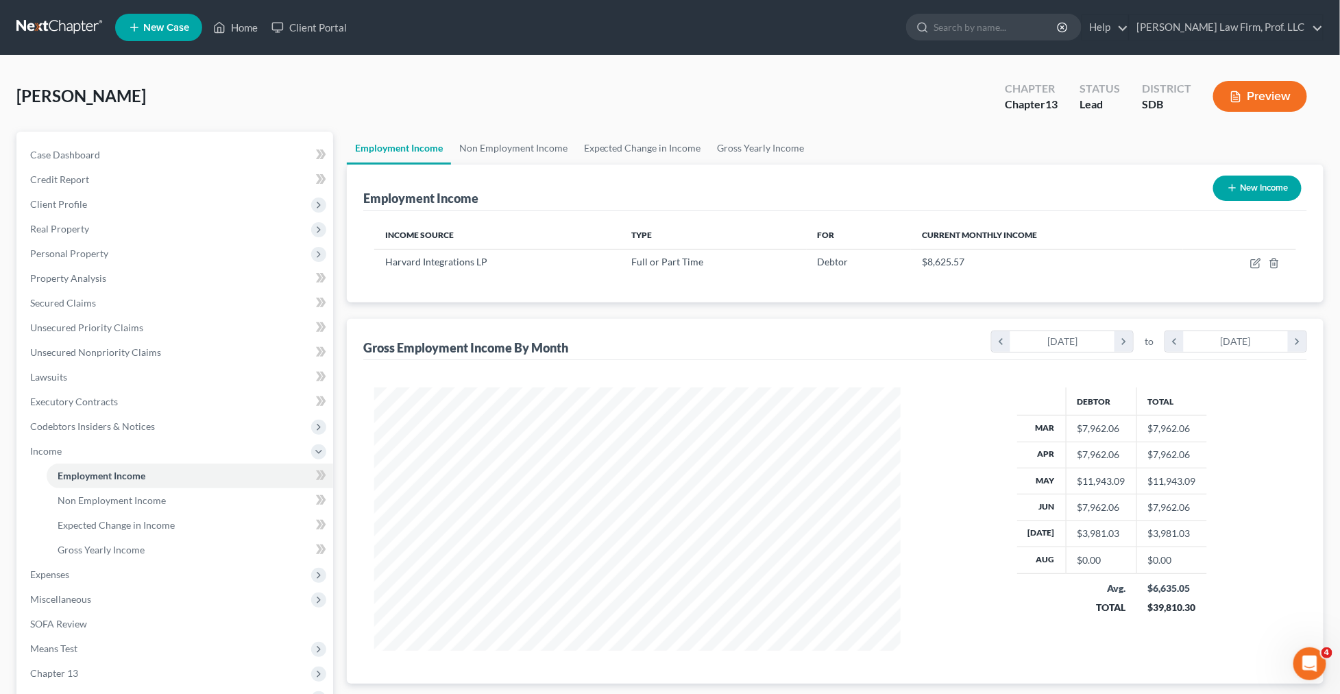
scroll to position [263, 554]
click at [1256, 267] on icon "button" at bounding box center [1255, 264] width 8 height 8
select select "0"
select select "43"
select select "2"
